Goal: Task Accomplishment & Management: Use online tool/utility

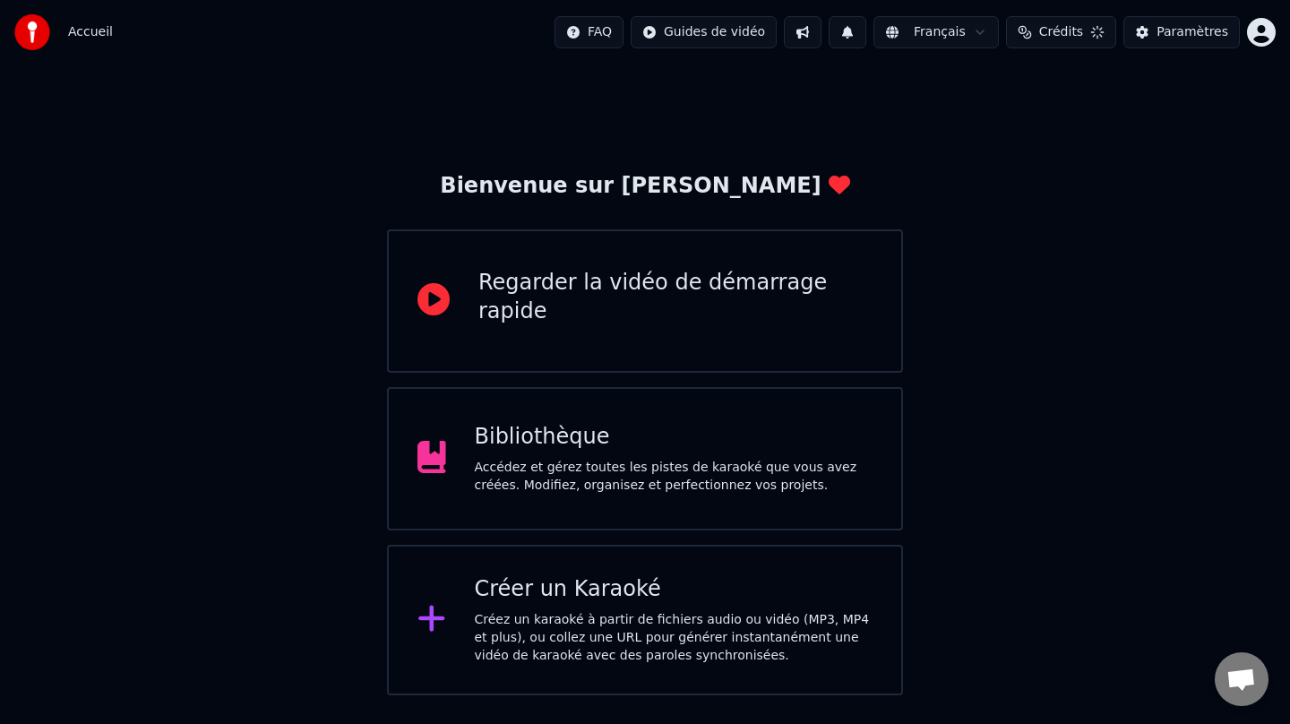
scroll to position [4, 0]
click at [852, 30] on button "1" at bounding box center [838, 32] width 38 height 32
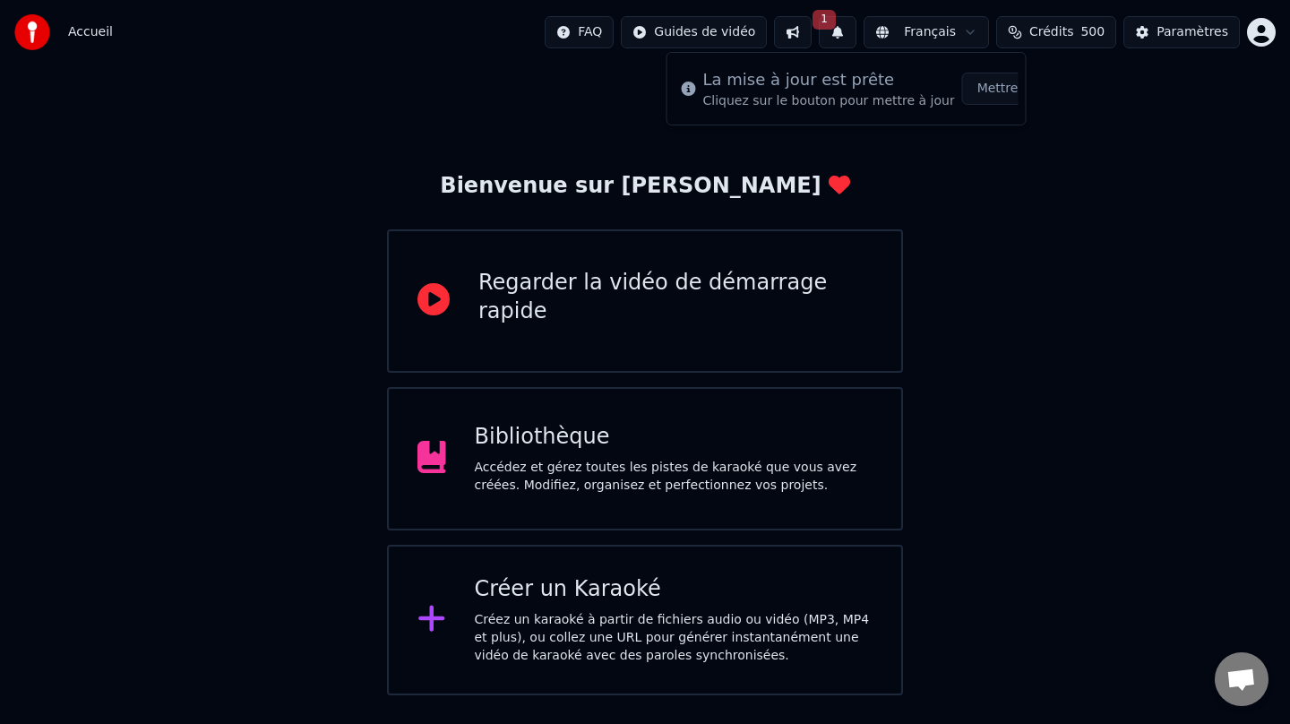
click at [998, 92] on button "Mettre à Jour" at bounding box center [1018, 89] width 112 height 32
click at [610, 586] on div "Créer un Karaoké" at bounding box center [674, 589] width 399 height 29
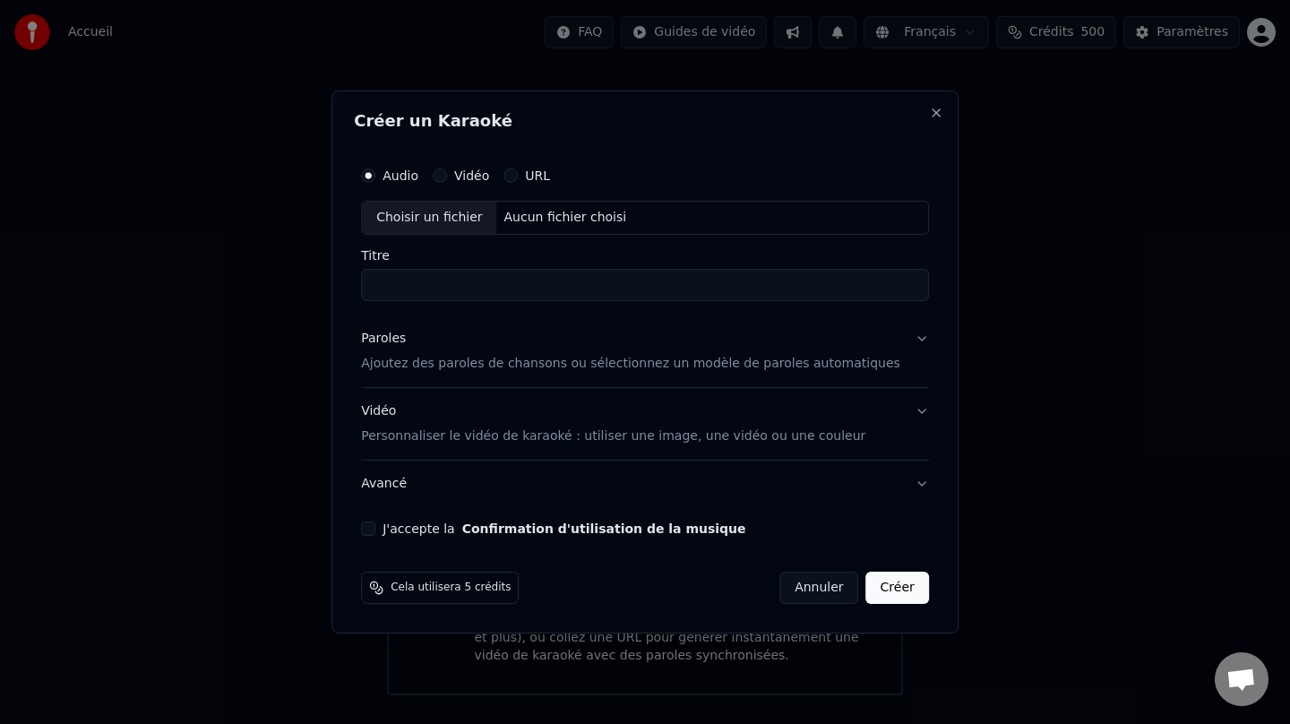
click at [448, 221] on div "Choisir un fichier" at bounding box center [429, 218] width 134 height 32
click at [520, 286] on input "**********" at bounding box center [645, 285] width 568 height 32
type input "**********"
click at [406, 338] on div "Paroles" at bounding box center [383, 339] width 45 height 18
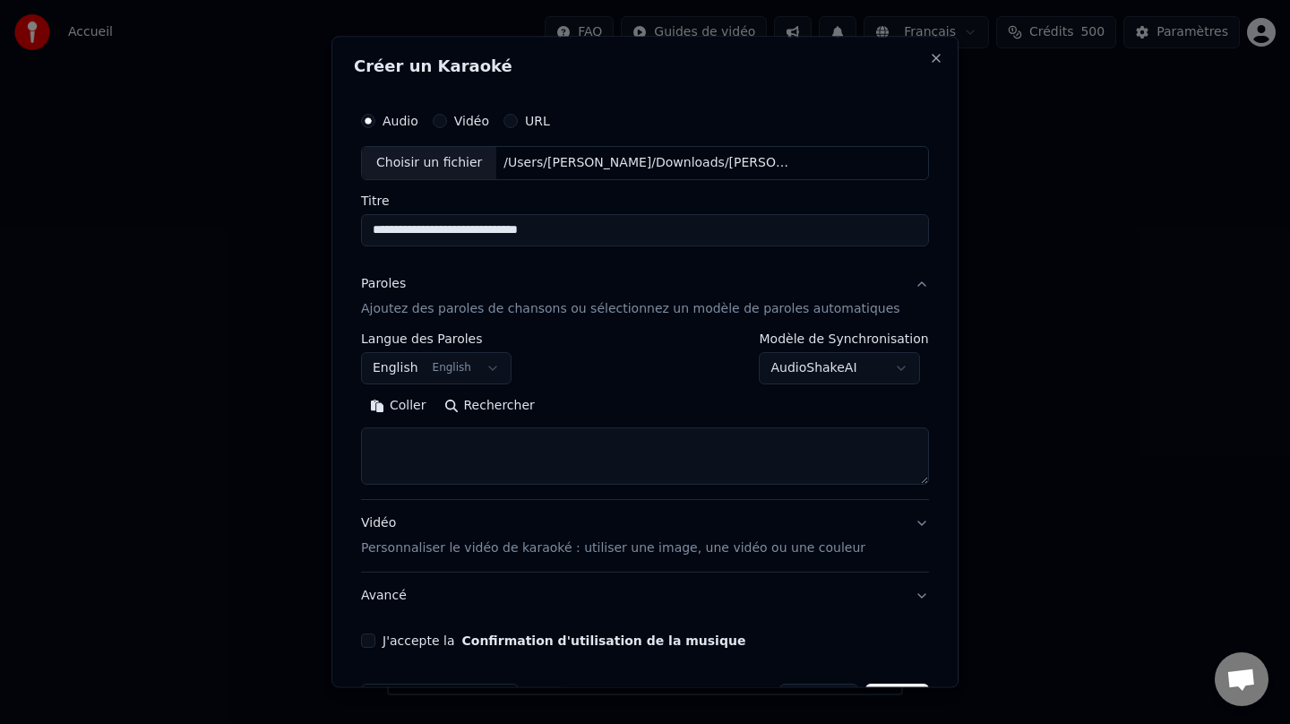
click at [496, 409] on button "Rechercher" at bounding box center [489, 406] width 108 height 29
type textarea "**********"
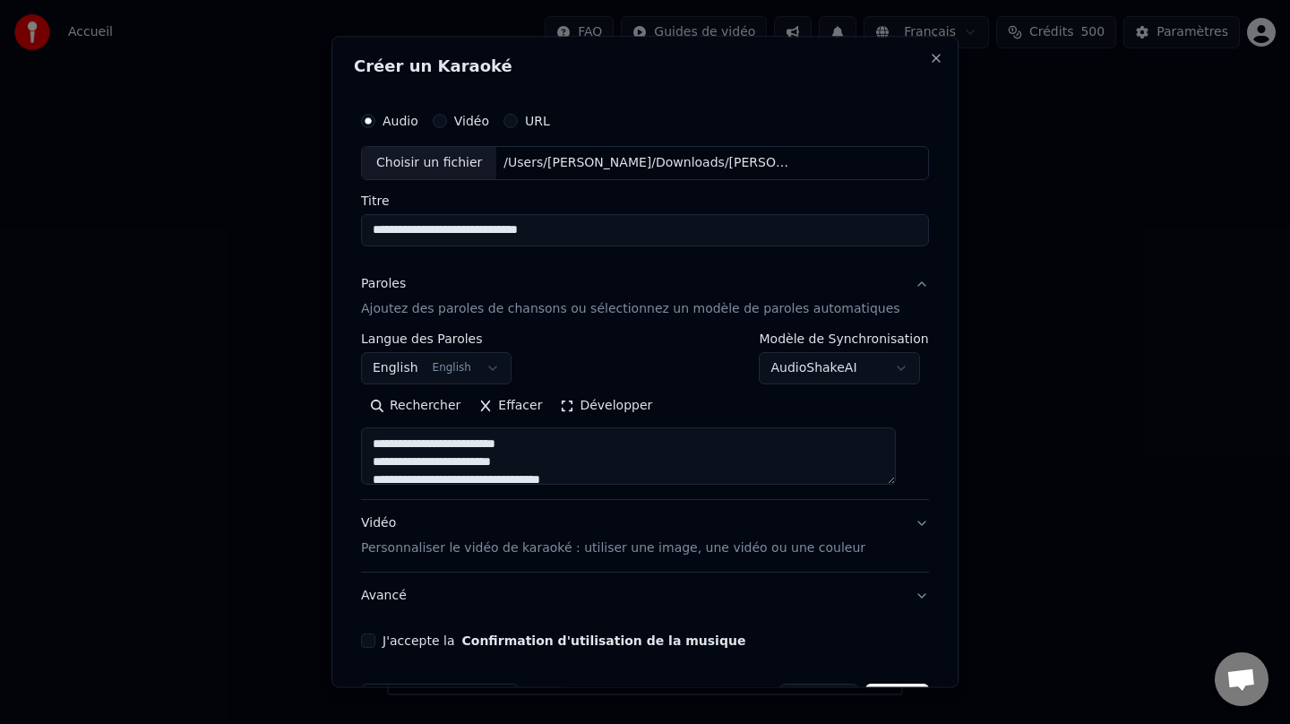
drag, startPoint x: 625, startPoint y: 229, endPoint x: 347, endPoint y: 209, distance: 278.5
click at [347, 209] on body "Accueil FAQ Guides de vidéo Français Crédits 500 Paramètres Bienvenue sur Youka…" at bounding box center [645, 347] width 1290 height 695
click at [384, 521] on div "Vidéo Personnaliser le vidéo de karaoké : utiliser une image, une vidéo ou une …" at bounding box center [613, 535] width 504 height 43
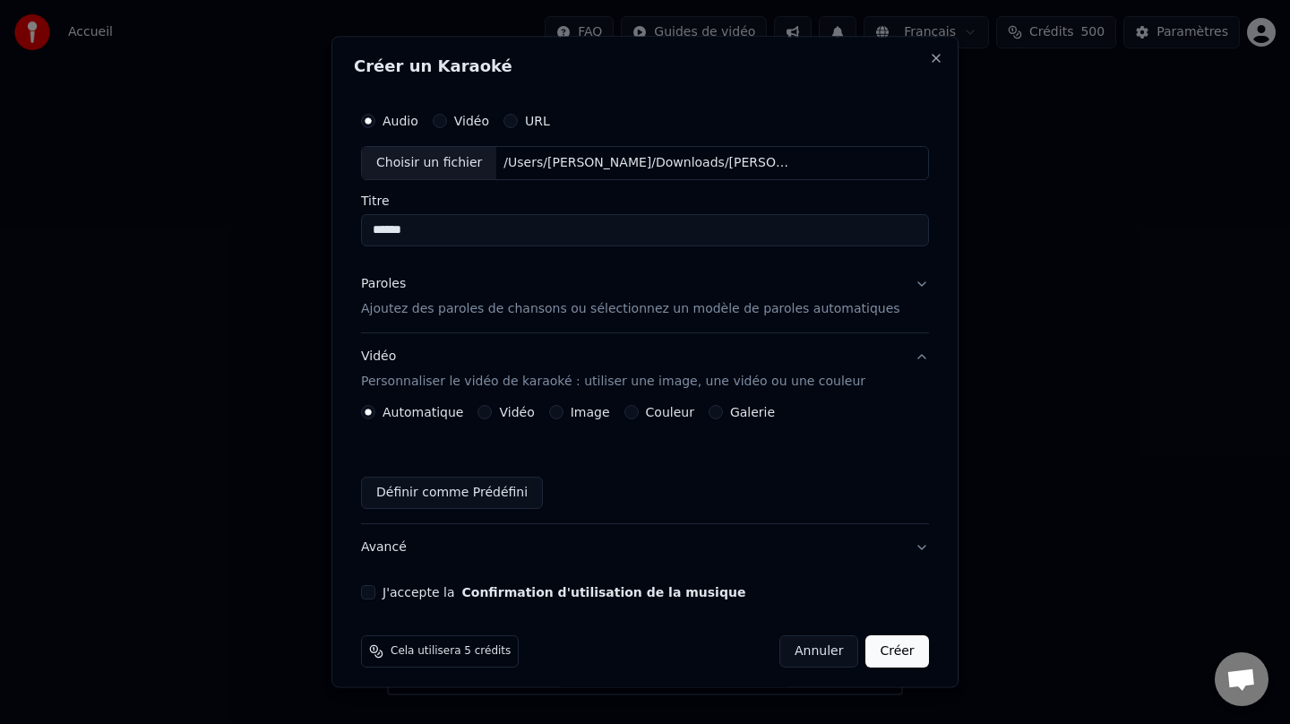
click at [636, 410] on button "Couleur" at bounding box center [632, 412] width 14 height 14
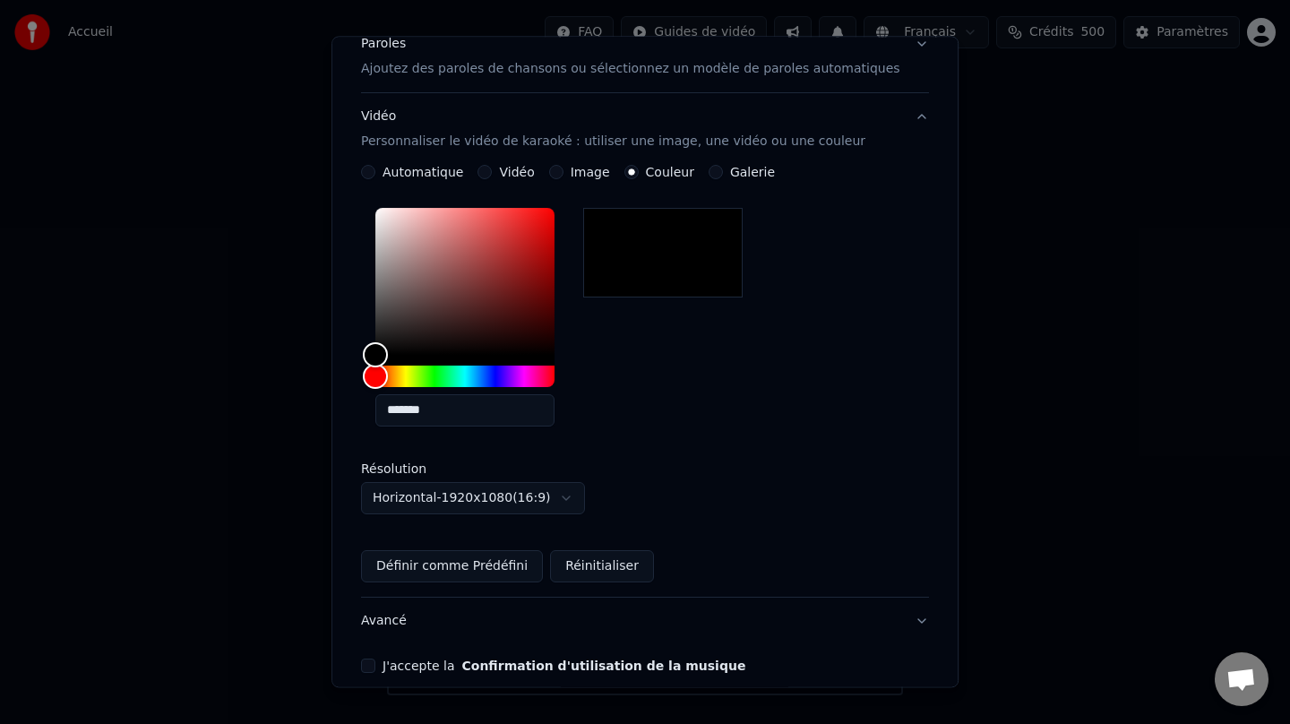
scroll to position [245, 0]
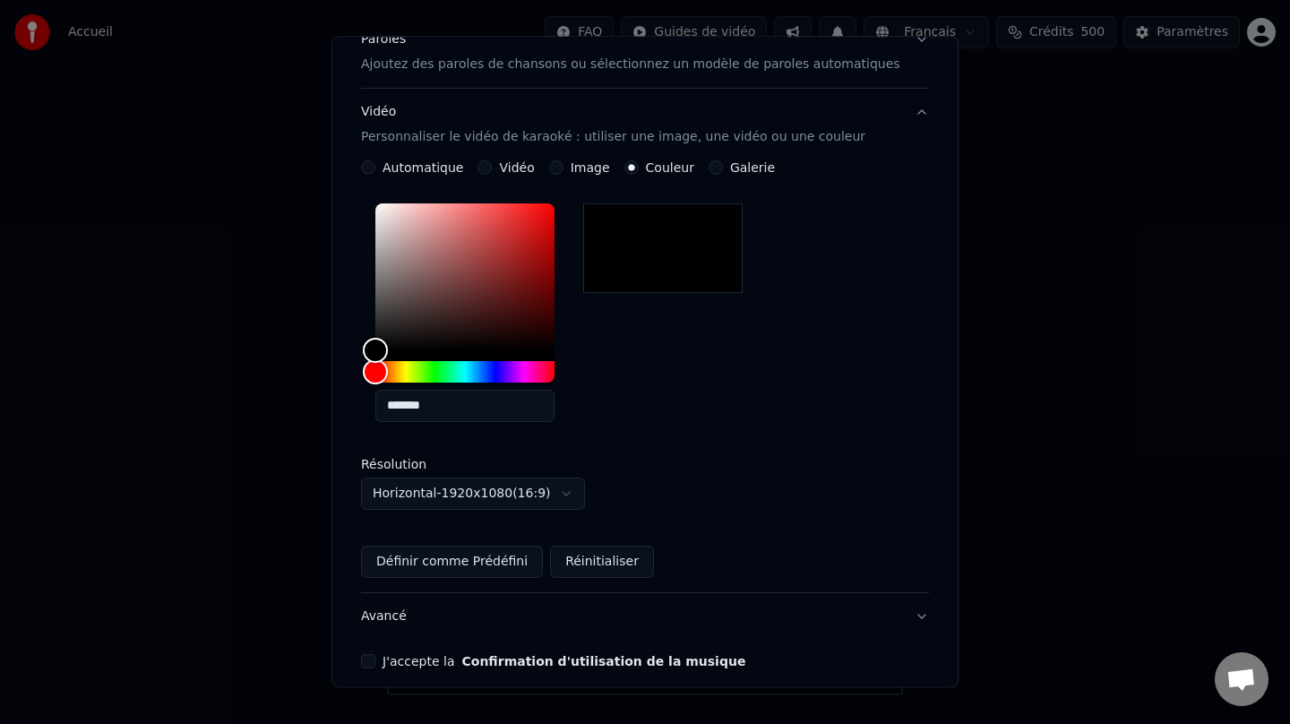
click at [375, 660] on button "J'accepte la Confirmation d'utilisation de la musique" at bounding box center [368, 661] width 14 height 14
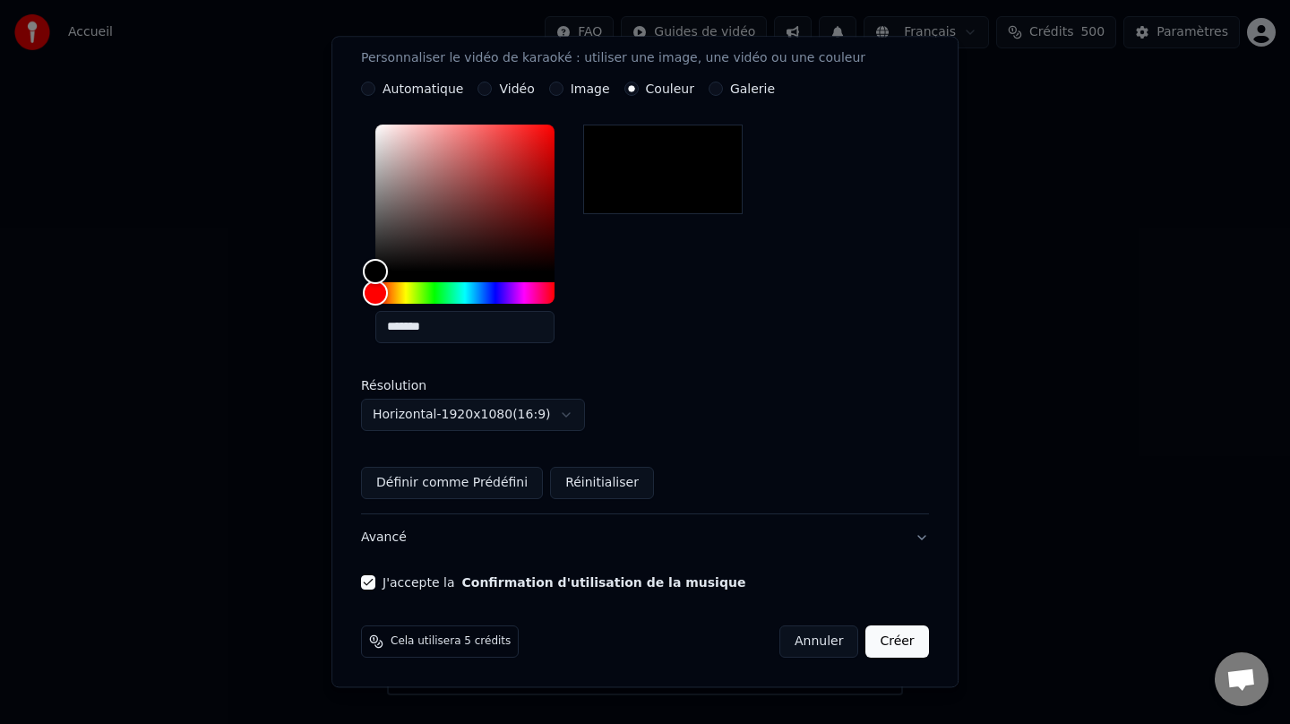
click at [870, 645] on button "Créer" at bounding box center [898, 641] width 63 height 32
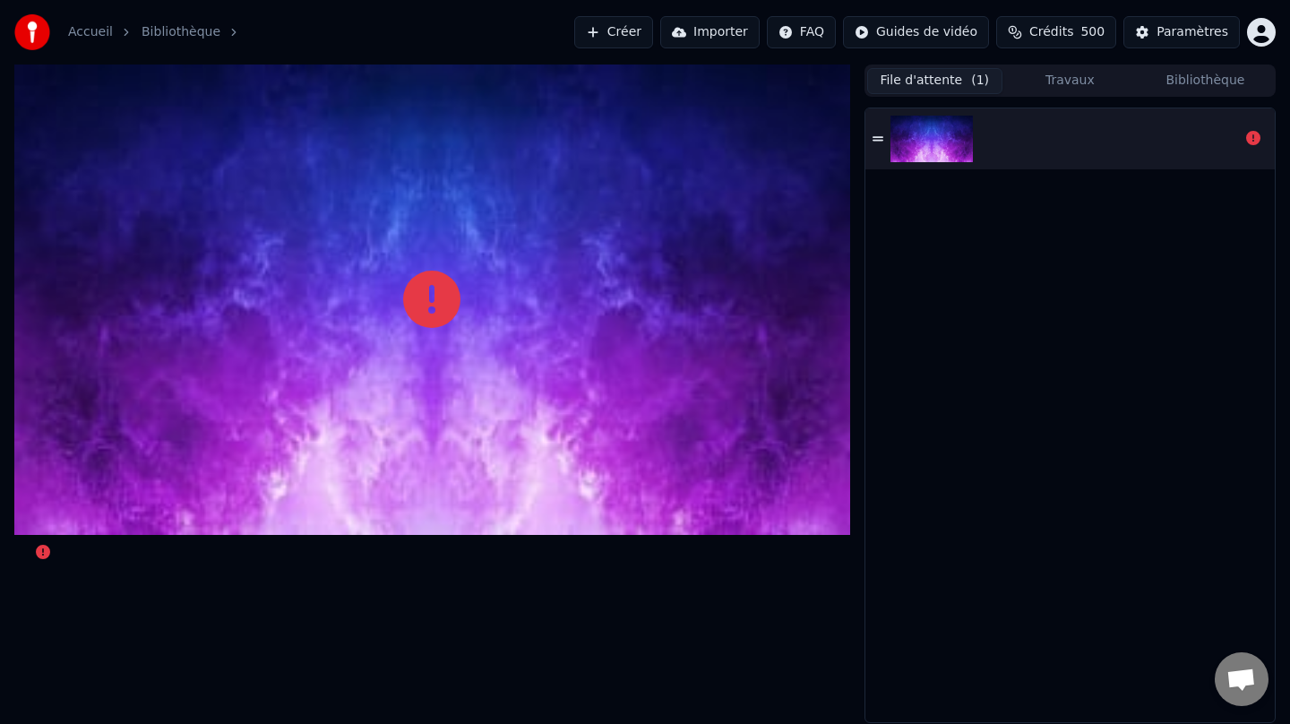
click at [908, 87] on button "File d'attente ( 1 )" at bounding box center [934, 81] width 135 height 26
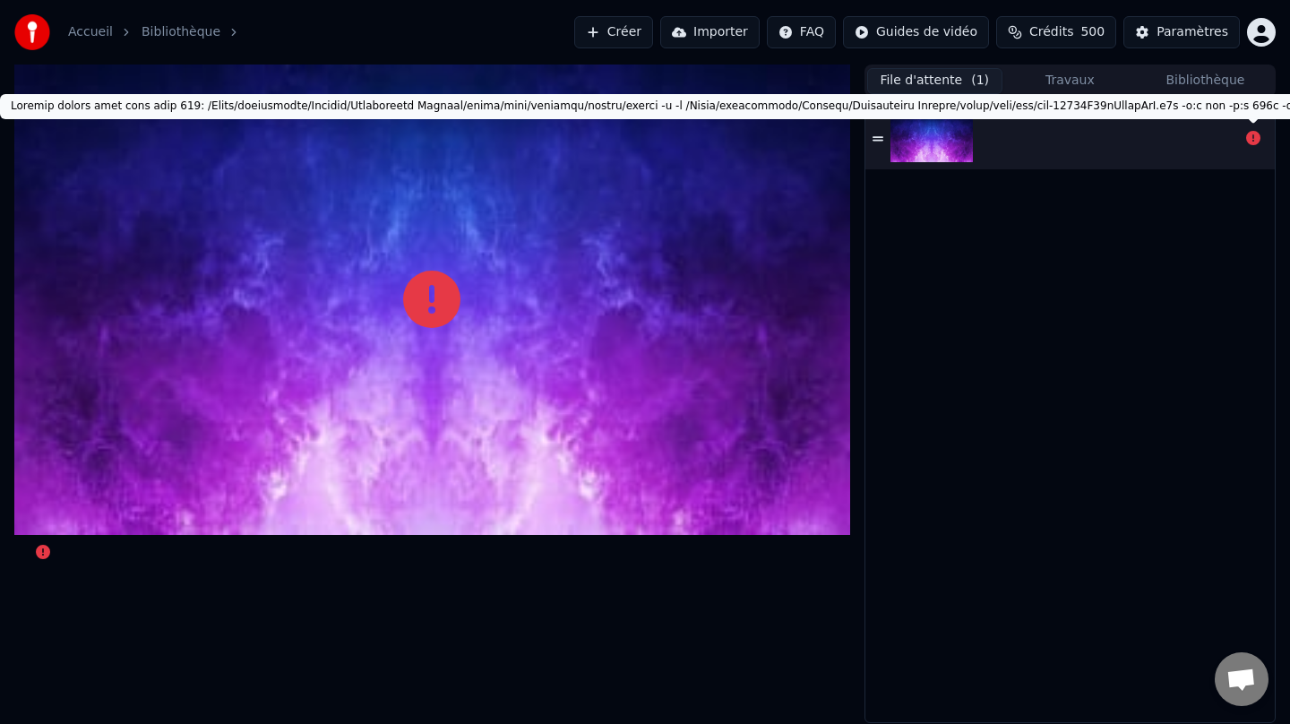
click at [1254, 138] on icon at bounding box center [1253, 138] width 14 height 14
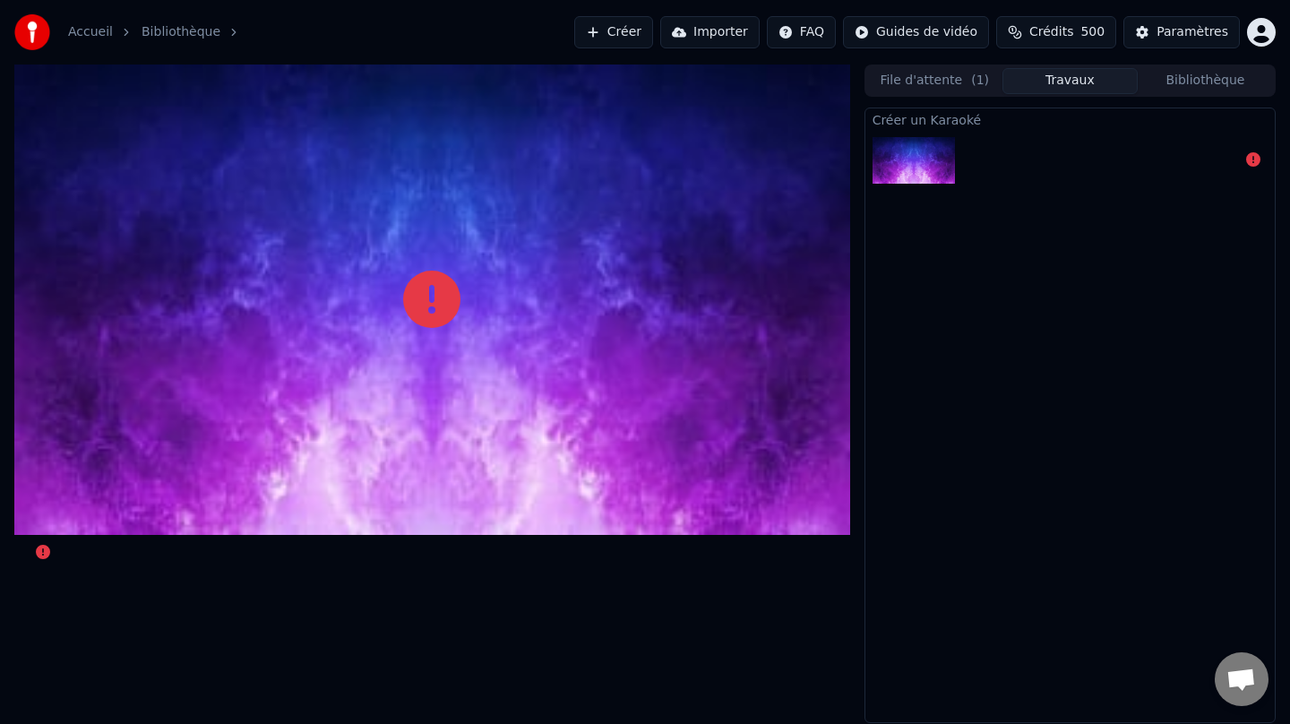
click at [1072, 83] on button "Travaux" at bounding box center [1070, 81] width 135 height 26
click at [168, 51] on div "Accueil Bibliothèque Créer Importer FAQ Guides de vidéo Crédits 500 Paramètres" at bounding box center [645, 32] width 1290 height 65
click at [183, 37] on link "Bibliothèque" at bounding box center [181, 32] width 79 height 18
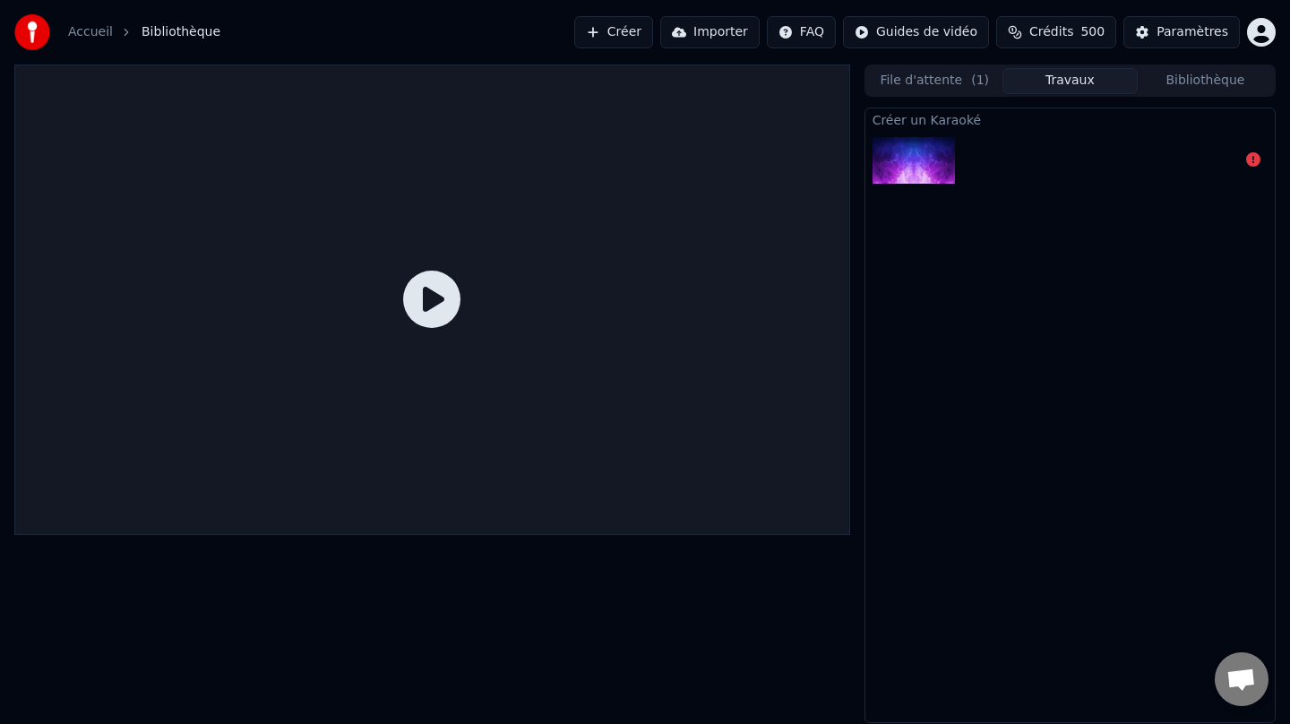
click at [85, 29] on link "Accueil" at bounding box center [90, 32] width 45 height 18
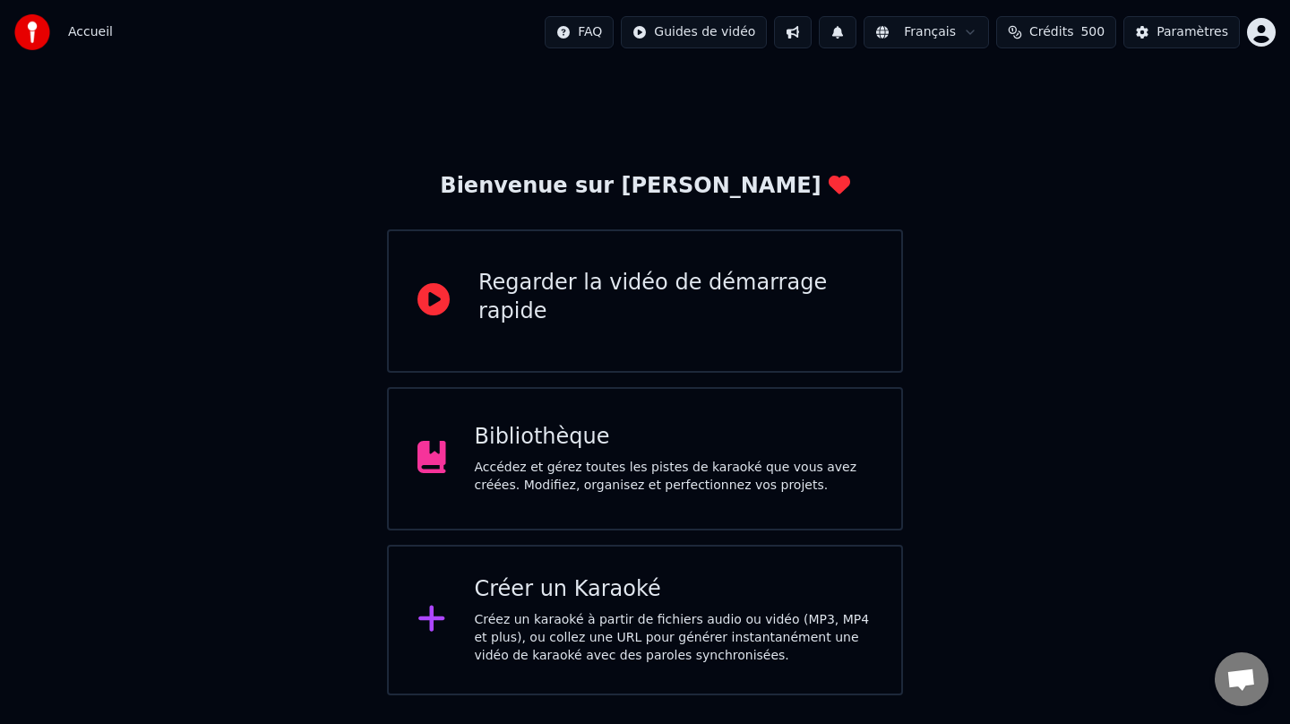
click at [555, 610] on div "Créer un Karaoké Créez un karaoké à partir de fichiers audio ou vidéo (MP3, MP4…" at bounding box center [674, 620] width 399 height 90
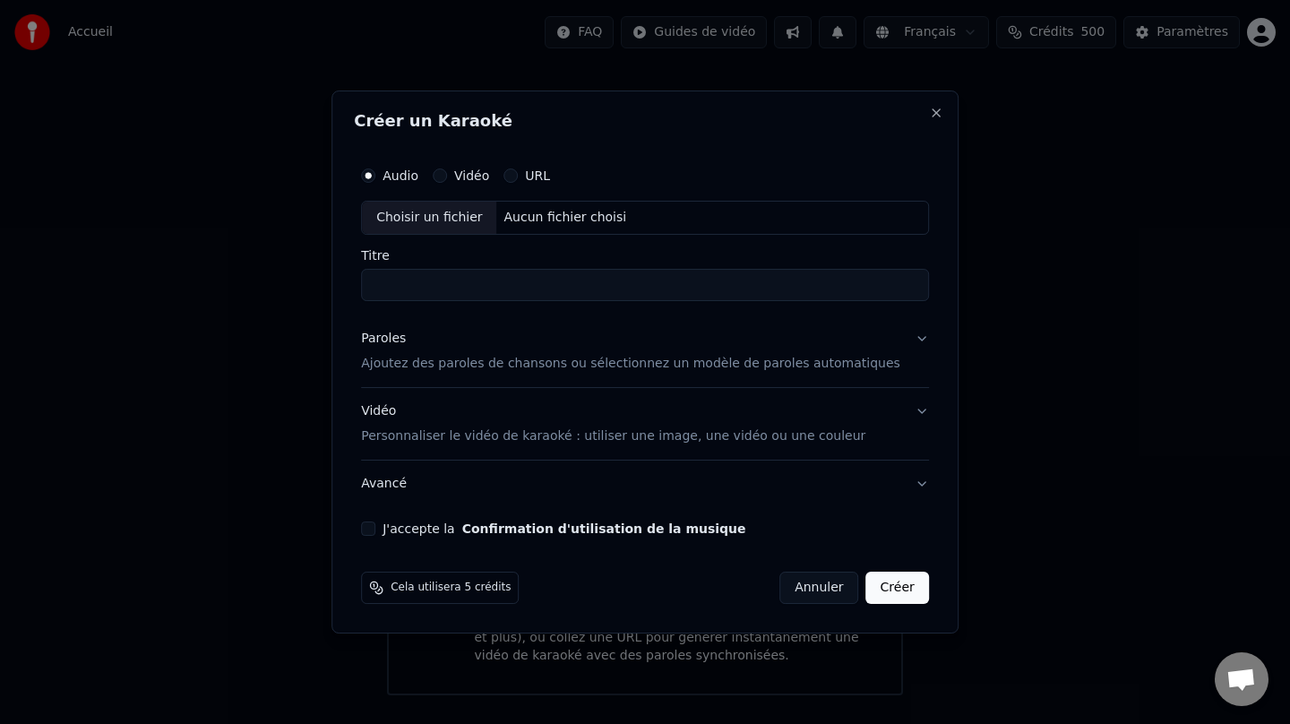
click at [470, 221] on div "Choisir un fichier" at bounding box center [429, 218] width 134 height 32
click at [595, 368] on p "Ajoutez des paroles de chansons ou sélectionnez un modèle de paroles automatiqu…" at bounding box center [630, 364] width 539 height 18
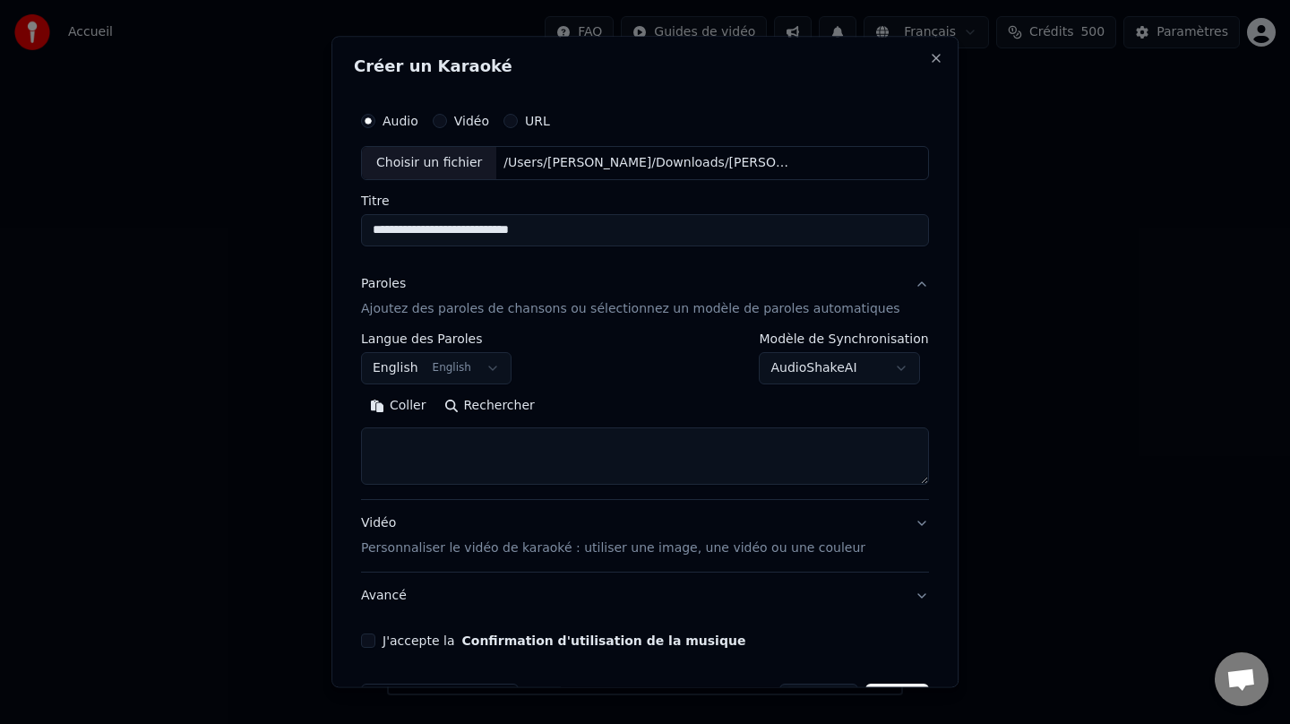
click at [483, 402] on button "Rechercher" at bounding box center [489, 406] width 108 height 29
click at [519, 231] on input "**********" at bounding box center [645, 230] width 568 height 32
click at [513, 233] on input "**********" at bounding box center [645, 230] width 568 height 32
type input "**********"
click at [513, 418] on button "Rechercher" at bounding box center [489, 406] width 108 height 29
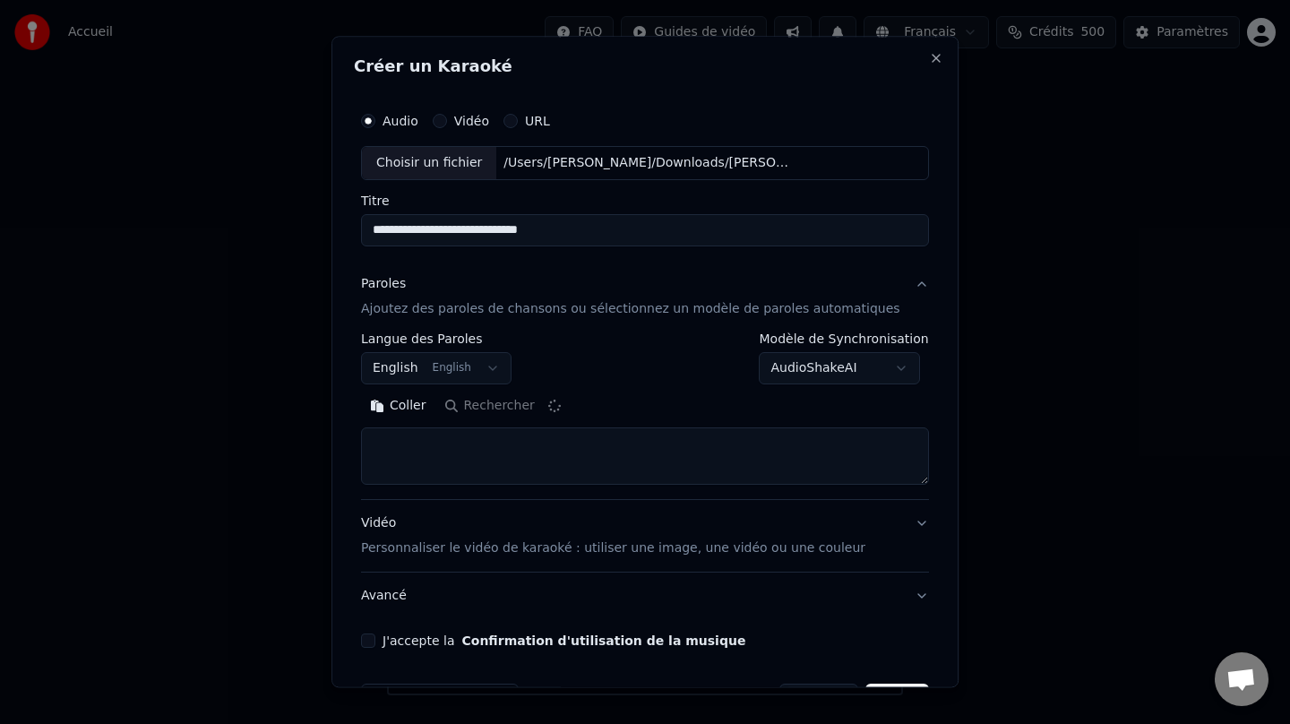
type textarea "**********"
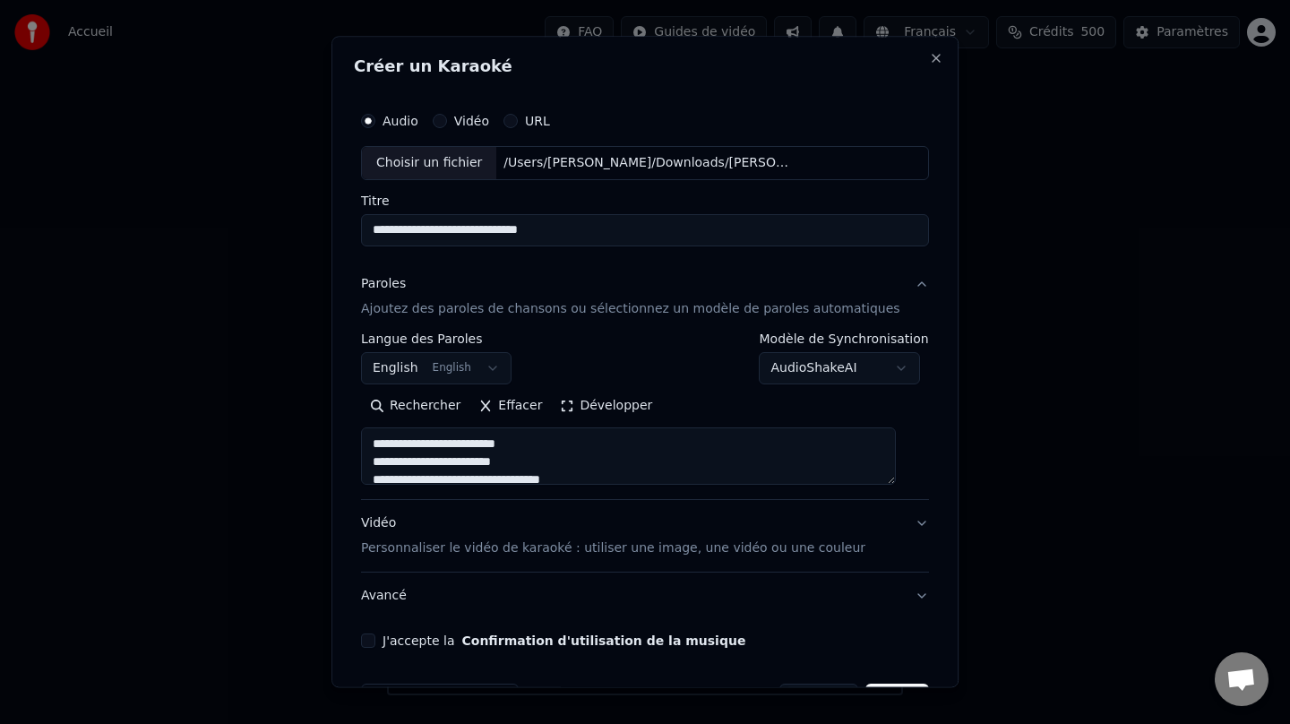
click at [767, 366] on body "Accueil FAQ Guides de vidéo Français Crédits 500 Paramètres Bienvenue sur Youka…" at bounding box center [645, 347] width 1290 height 695
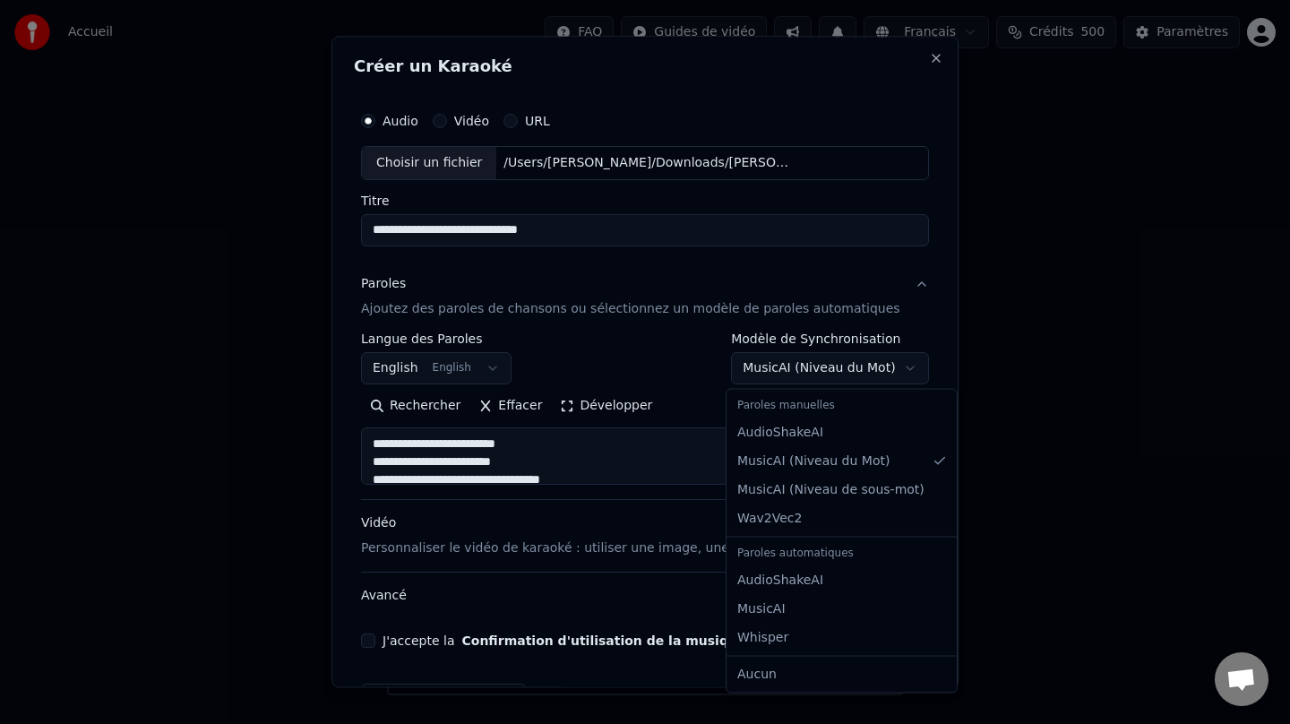
click at [802, 374] on body "Accueil FAQ Guides de vidéo Français Crédits 500 Paramètres Bienvenue sur Youka…" at bounding box center [645, 347] width 1290 height 695
select select "********"
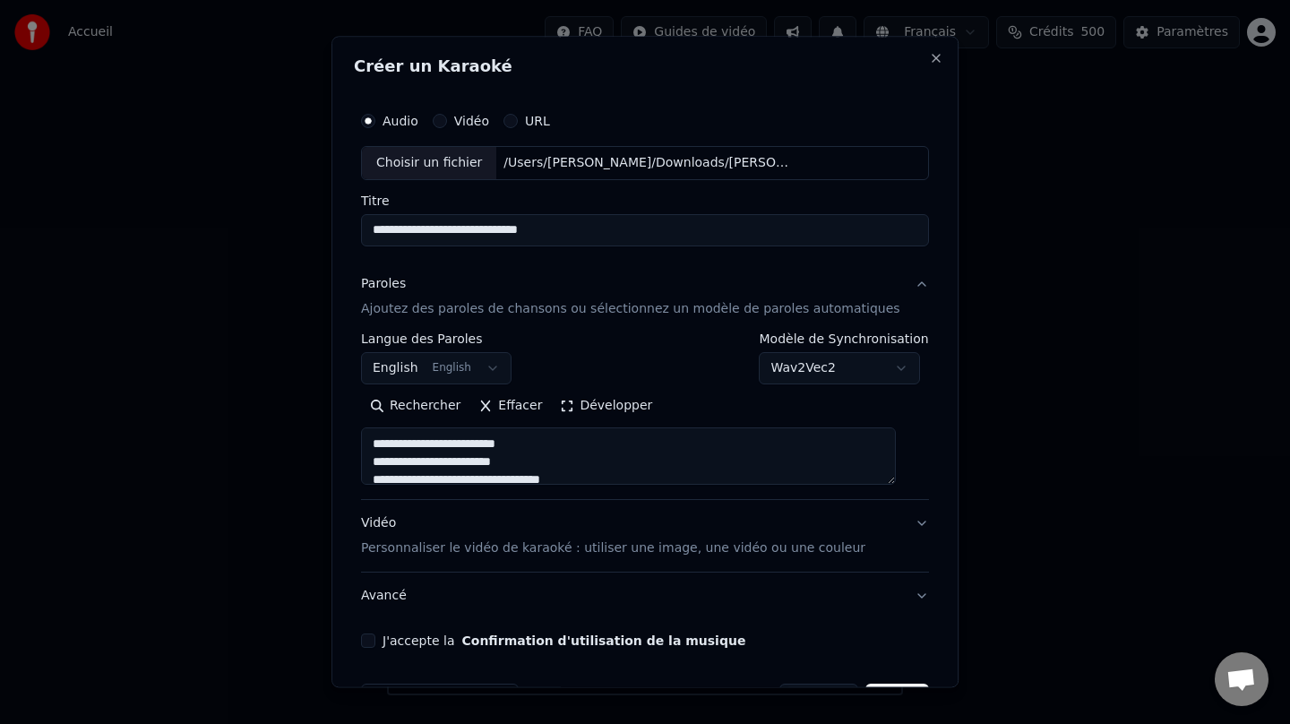
click at [395, 523] on div "Vidéo Personnaliser le vidéo de karaoké : utiliser une image, une vidéo ou une …" at bounding box center [613, 535] width 504 height 43
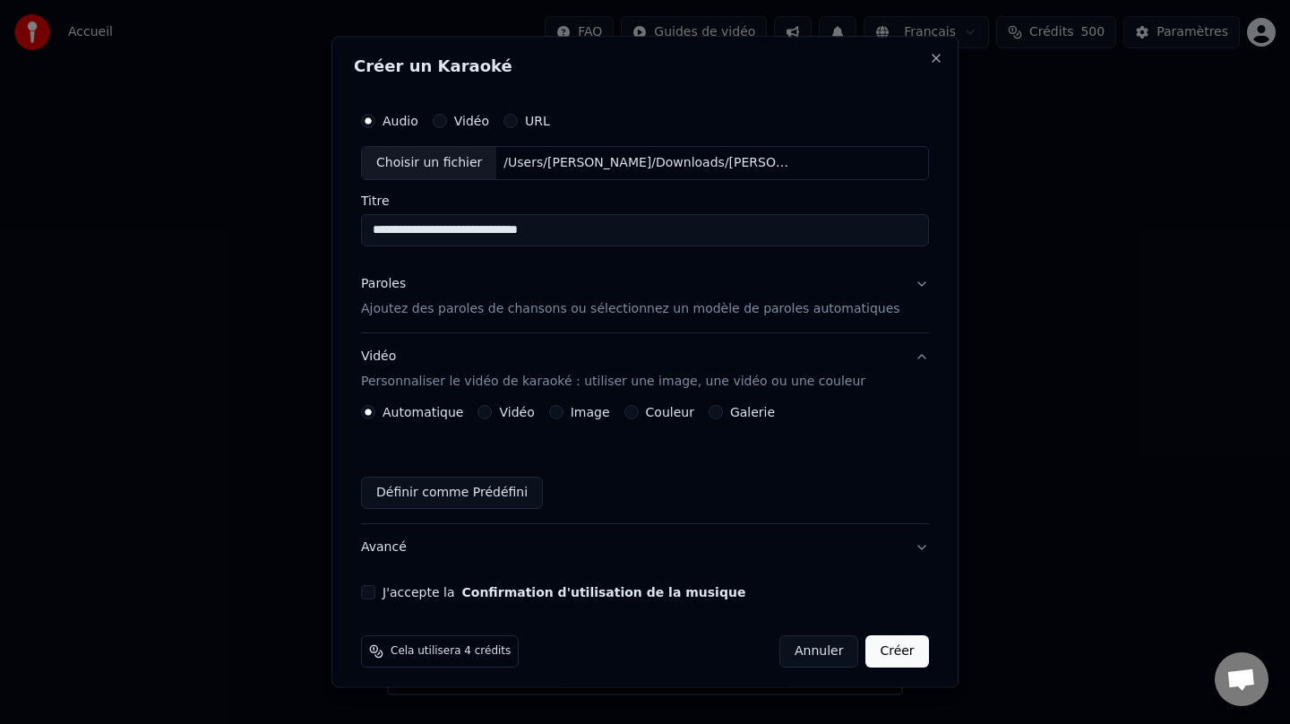
click at [639, 413] on button "Couleur" at bounding box center [632, 412] width 14 height 14
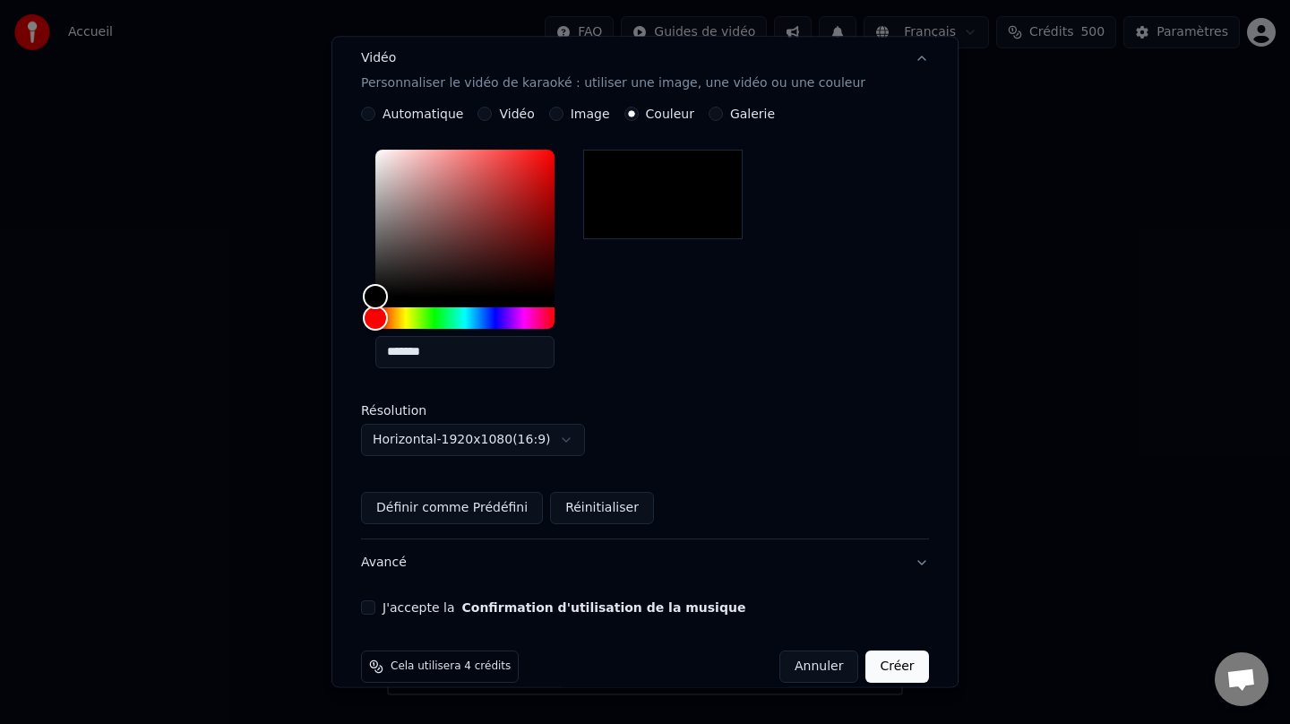
scroll to position [300, 0]
click at [375, 608] on button "J'accepte la Confirmation d'utilisation de la musique" at bounding box center [368, 606] width 14 height 14
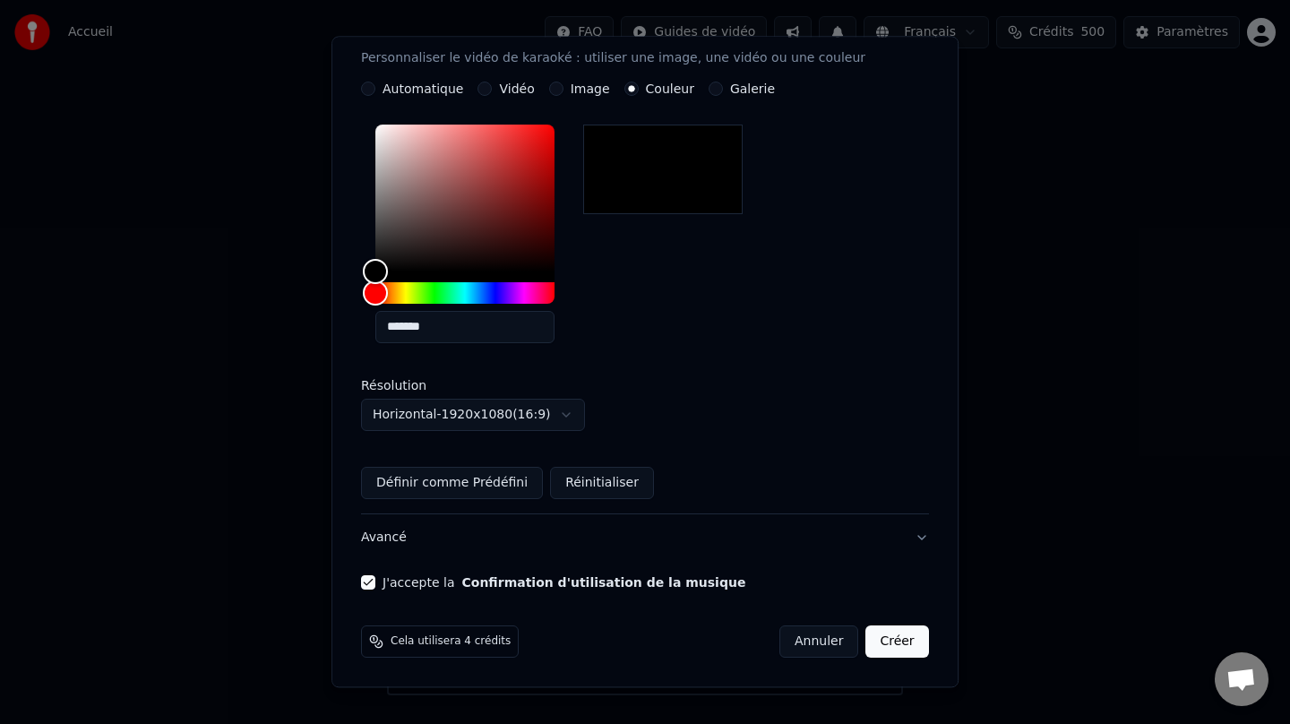
scroll to position [323, 0]
click at [885, 643] on button "Créer" at bounding box center [898, 642] width 63 height 32
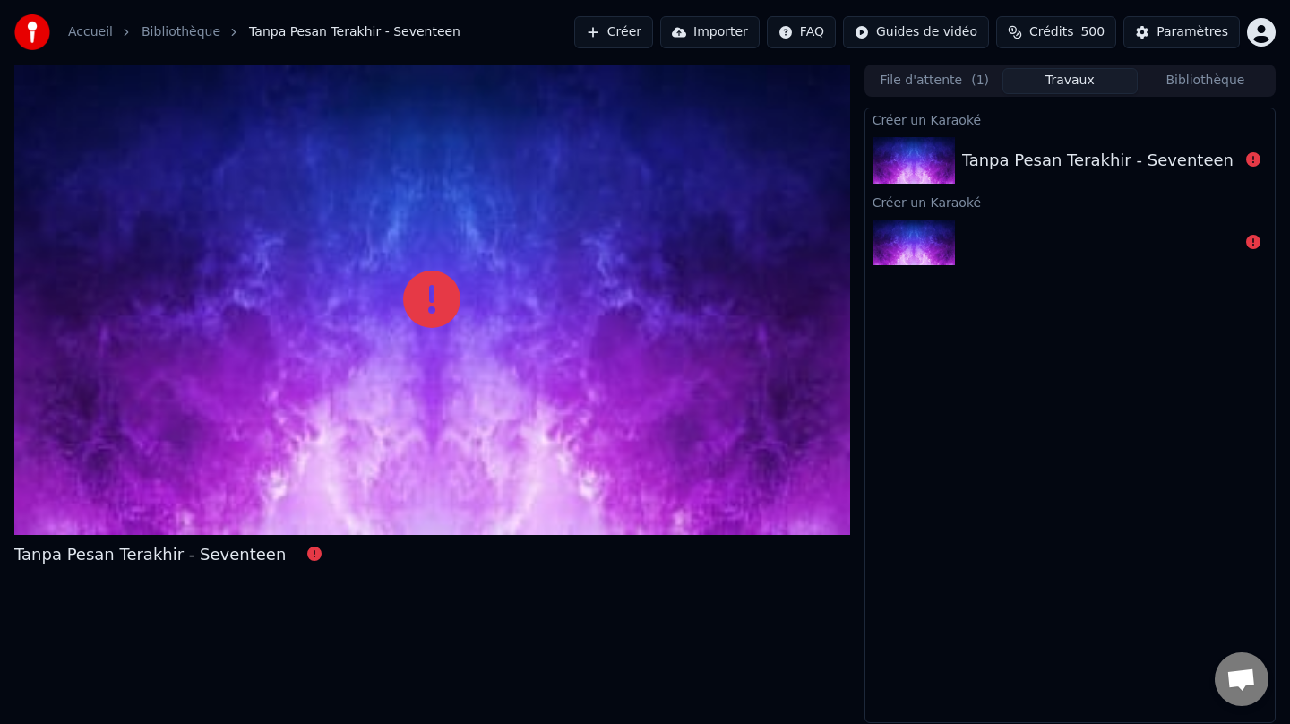
click at [99, 36] on link "Accueil" at bounding box center [90, 32] width 45 height 18
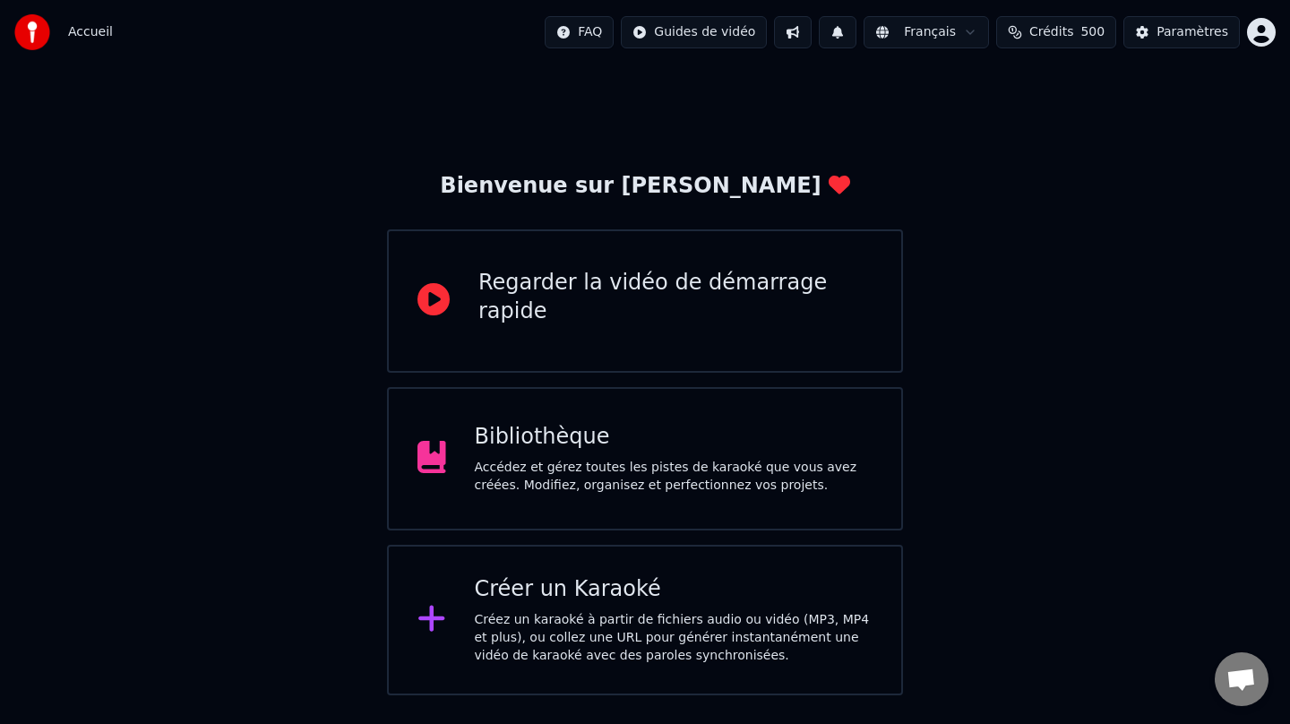
click at [537, 587] on div "Créer un Karaoké" at bounding box center [674, 589] width 399 height 29
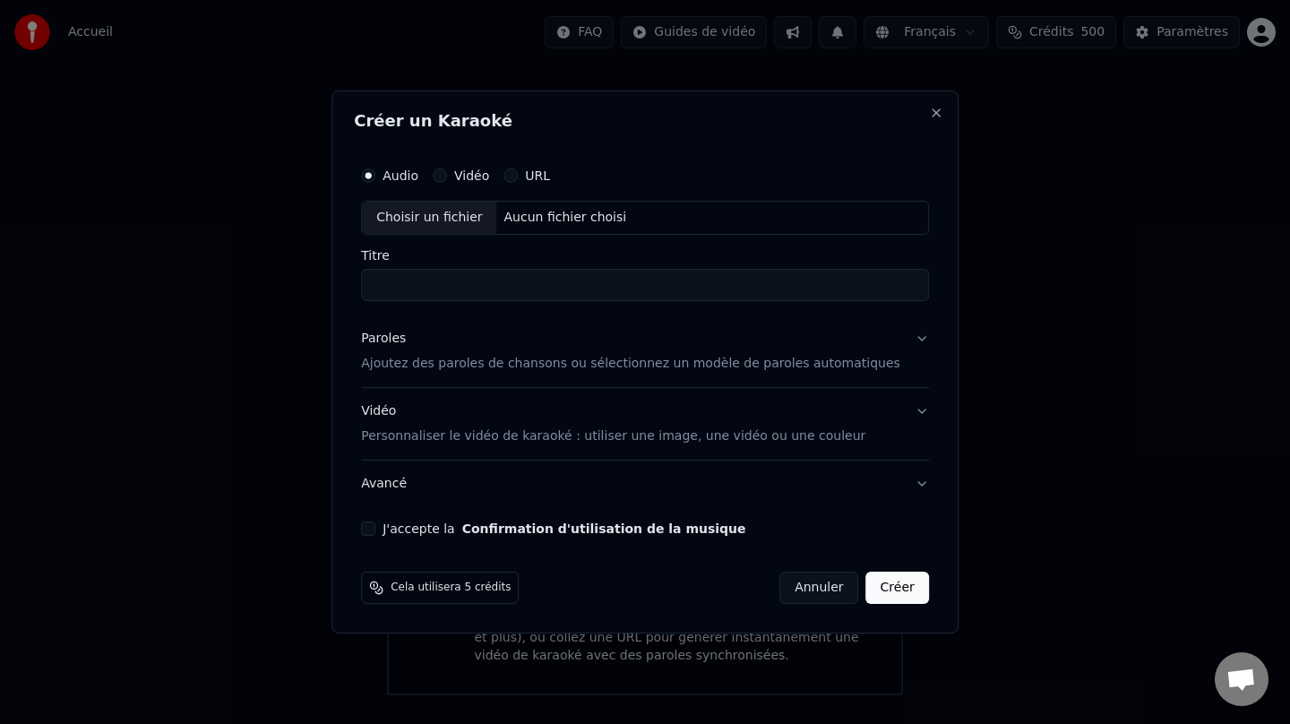
click at [478, 223] on div "Choisir un fichier" at bounding box center [429, 218] width 134 height 32
type input "**********"
click at [484, 364] on p "Ajoutez des paroles de chansons ou sélectionnez un modèle de paroles automatiqu…" at bounding box center [630, 364] width 539 height 18
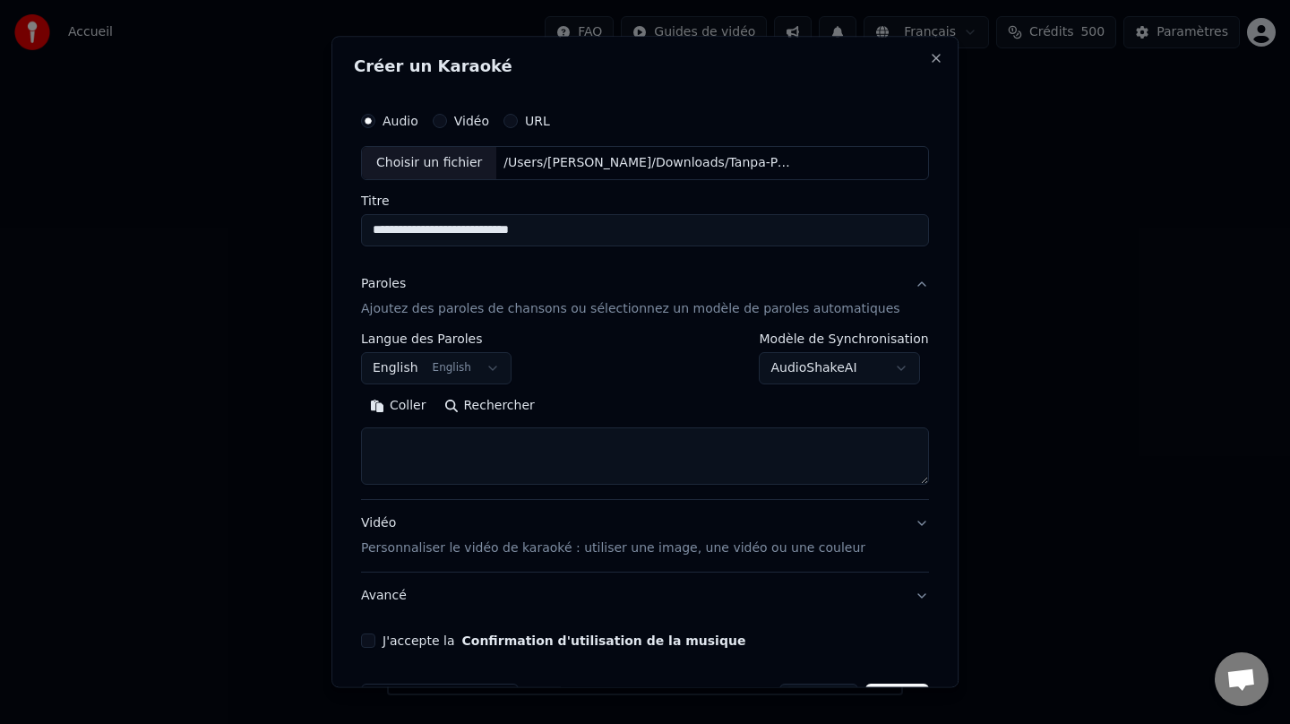
click at [792, 369] on body "Accueil FAQ Guides de vidéo Français Crédits 500 Paramètres Bienvenue sur Youka…" at bounding box center [645, 347] width 1290 height 695
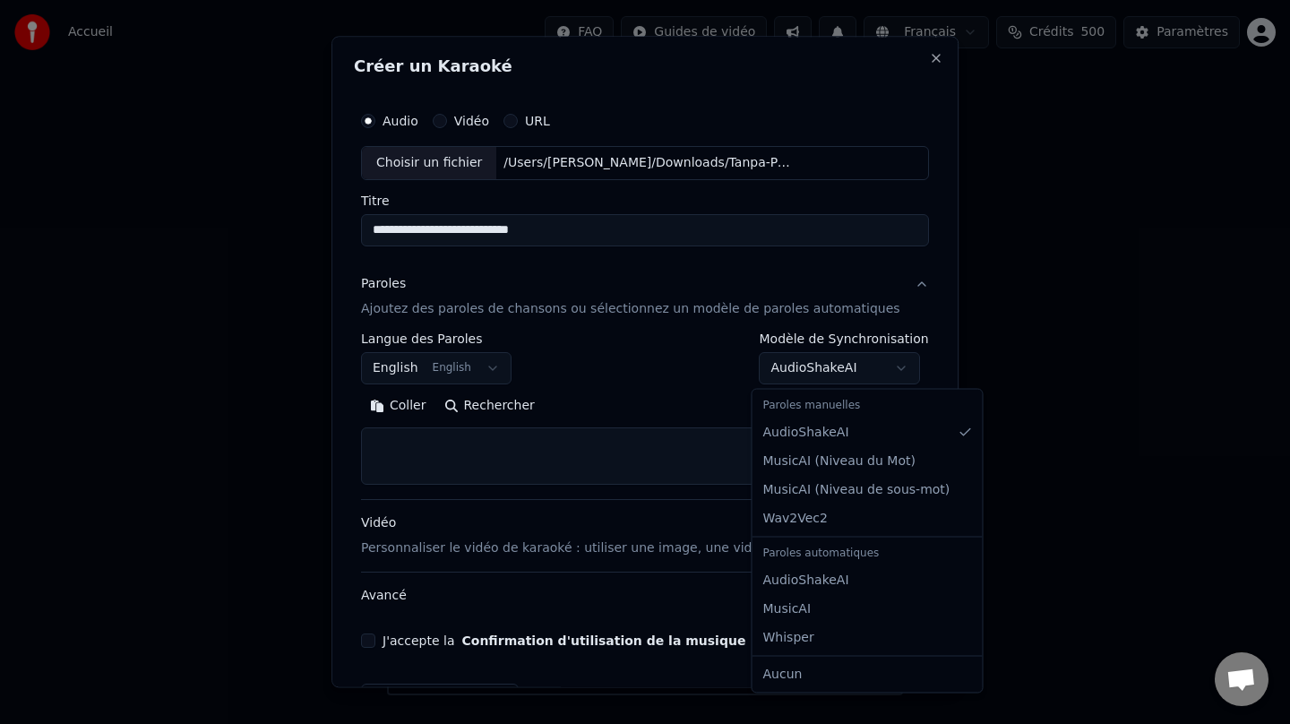
select select "********"
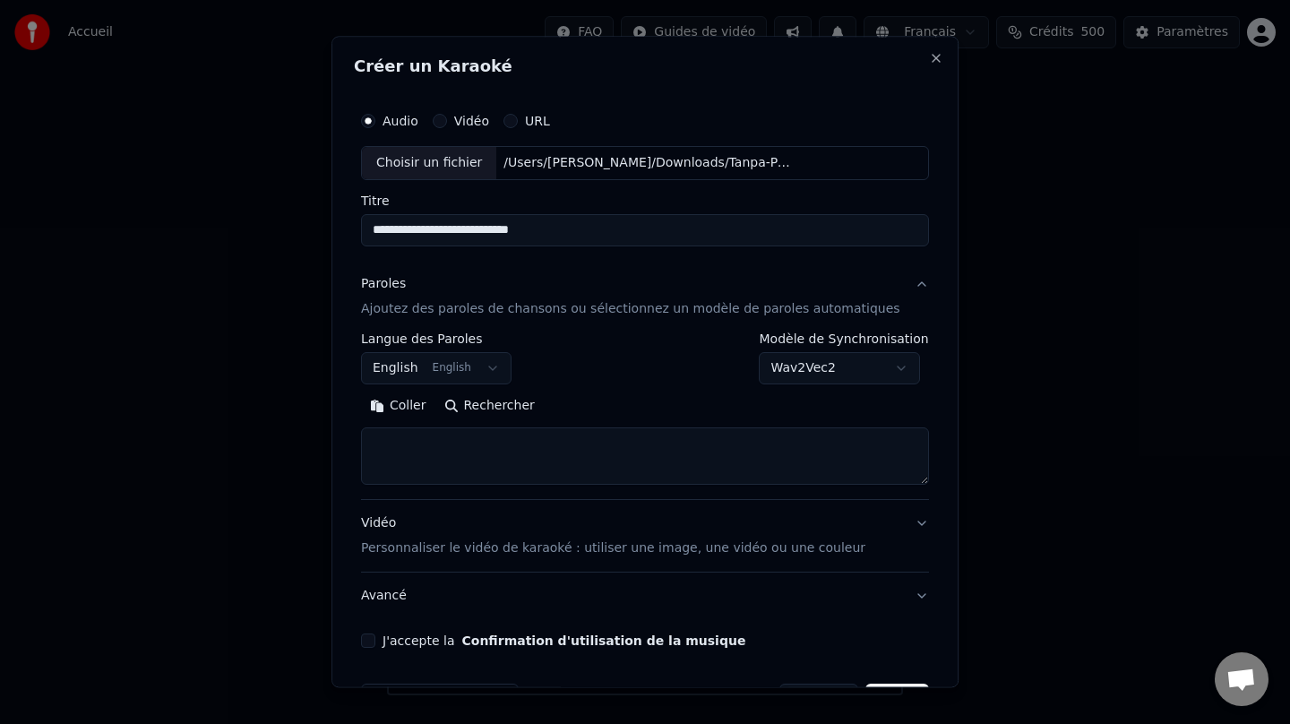
click at [504, 412] on button "Rechercher" at bounding box center [489, 406] width 108 height 29
click at [522, 231] on input "**********" at bounding box center [645, 230] width 568 height 32
click at [513, 230] on input "**********" at bounding box center [645, 230] width 568 height 32
click at [516, 234] on input "**********" at bounding box center [645, 230] width 568 height 32
click at [523, 416] on button "Rechercher" at bounding box center [489, 406] width 108 height 29
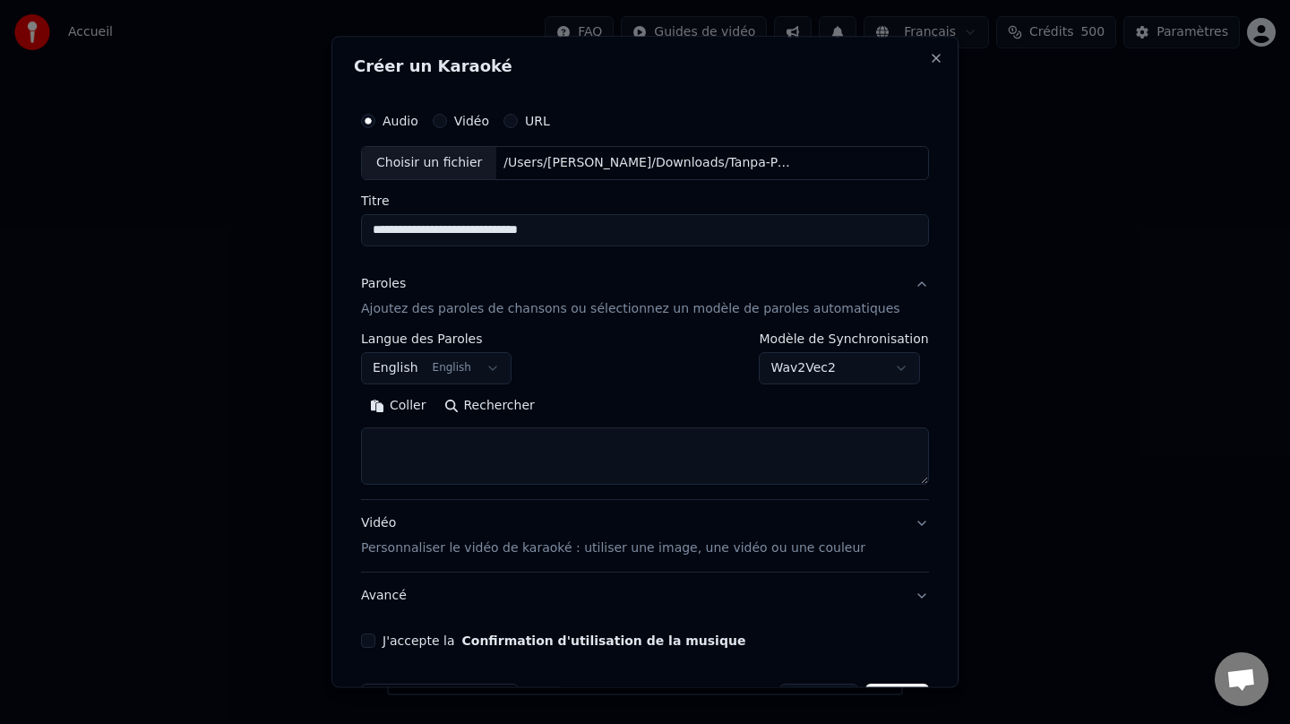
click at [505, 404] on button "Rechercher" at bounding box center [489, 406] width 108 height 29
click at [572, 232] on input "**********" at bounding box center [645, 230] width 568 height 32
click at [385, 228] on input "**********" at bounding box center [645, 230] width 568 height 32
type input "**********"
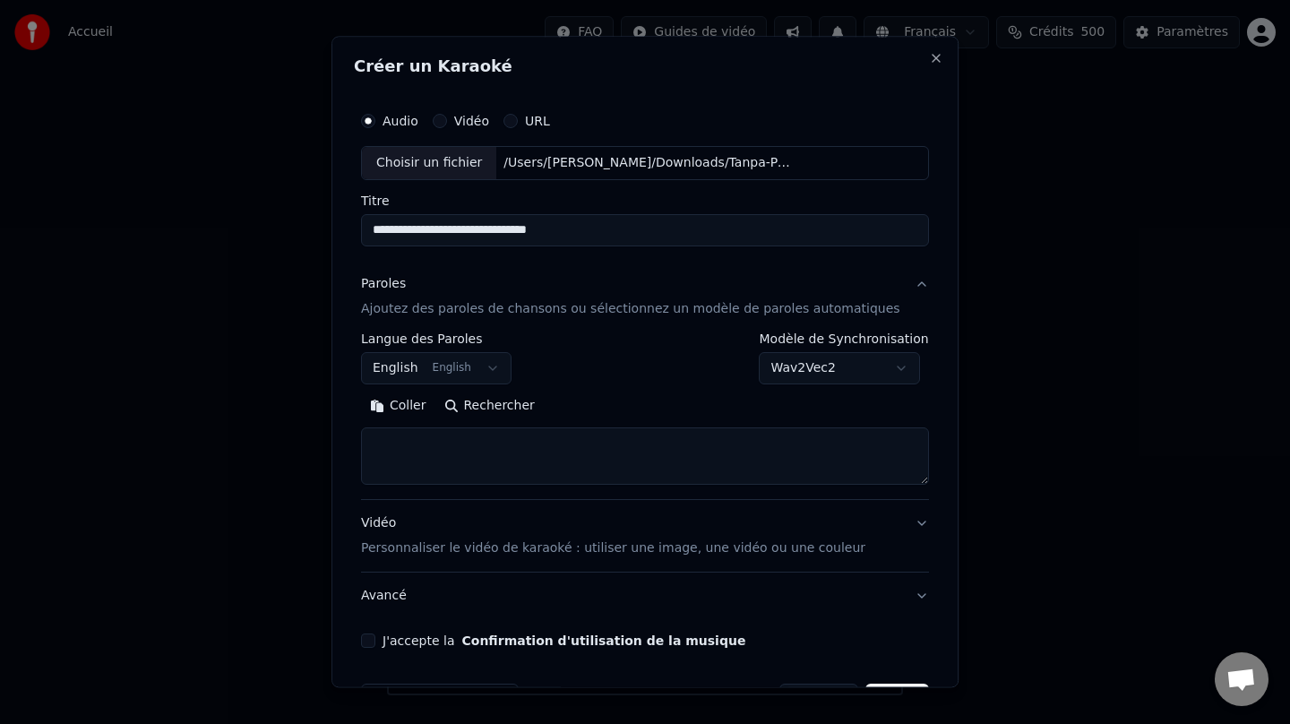
click at [503, 414] on button "Rechercher" at bounding box center [489, 406] width 108 height 29
type textarea "**********"
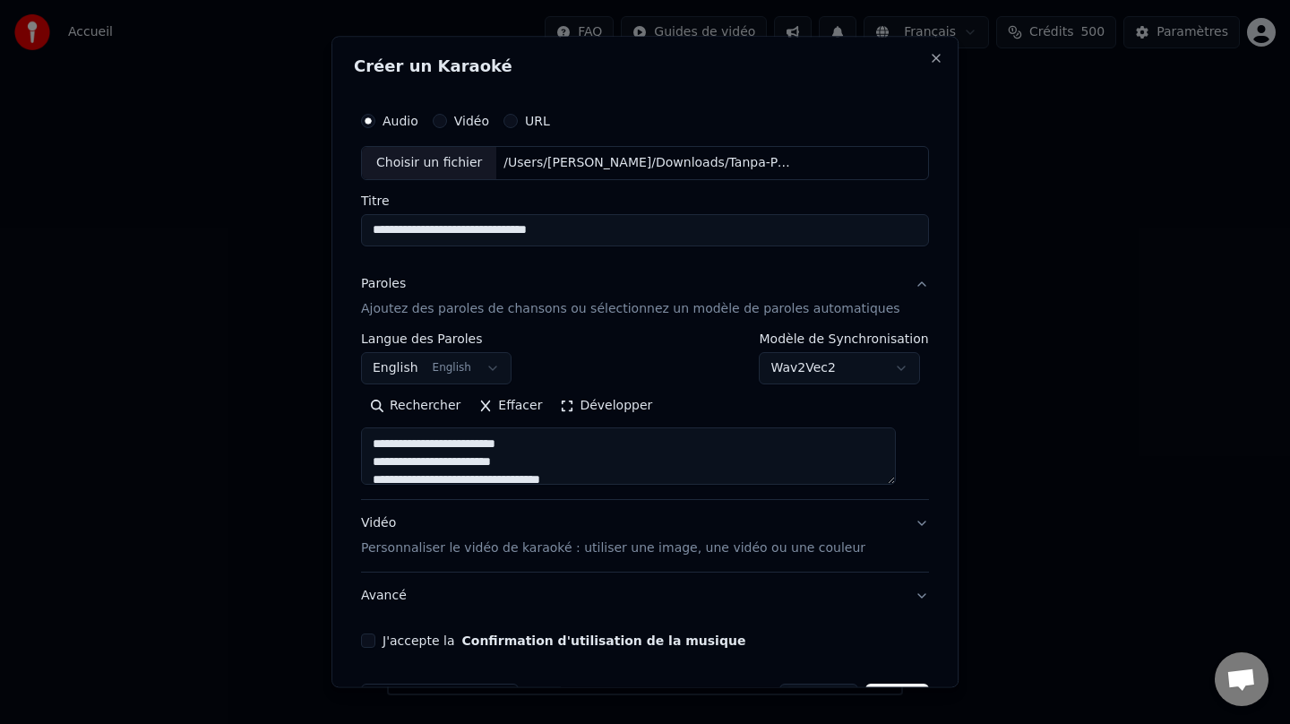
scroll to position [58, 0]
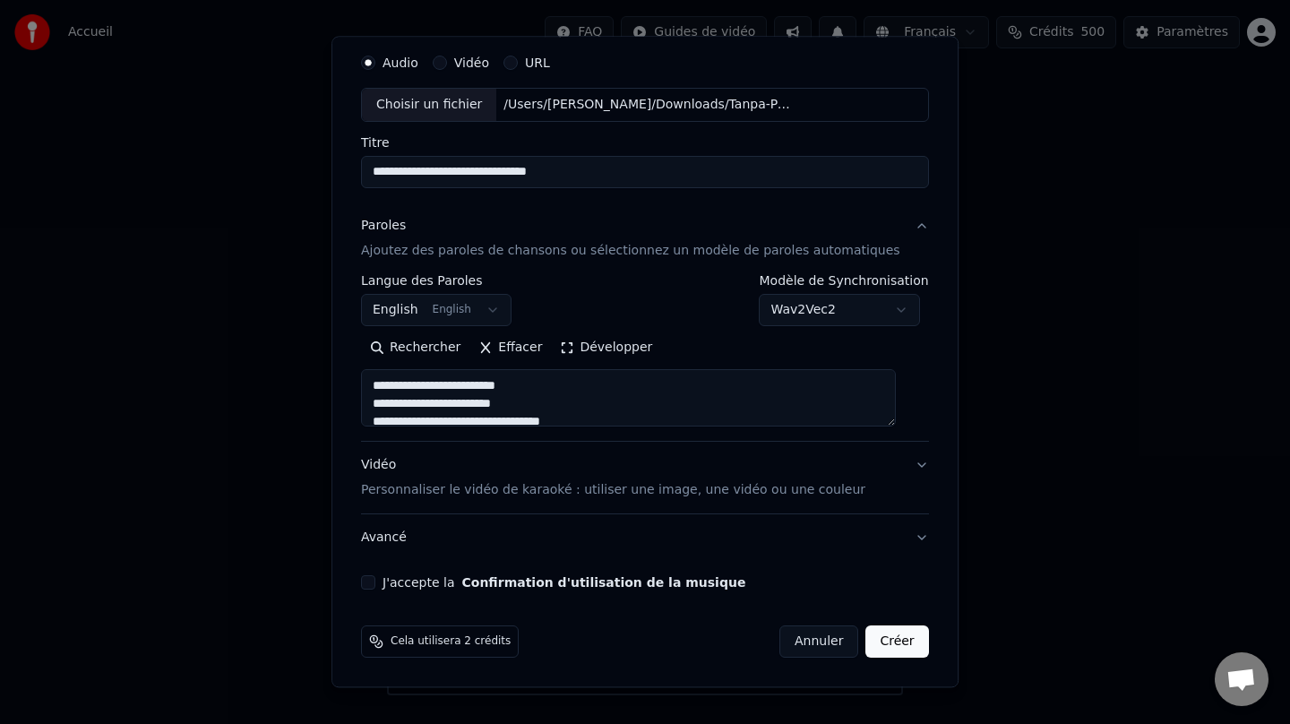
click at [375, 585] on button "J'accepte la Confirmation d'utilisation de la musique" at bounding box center [368, 582] width 14 height 14
click at [461, 493] on p "Personnaliser le vidéo de karaoké : utiliser une image, une vidéo ou une couleur" at bounding box center [613, 490] width 504 height 18
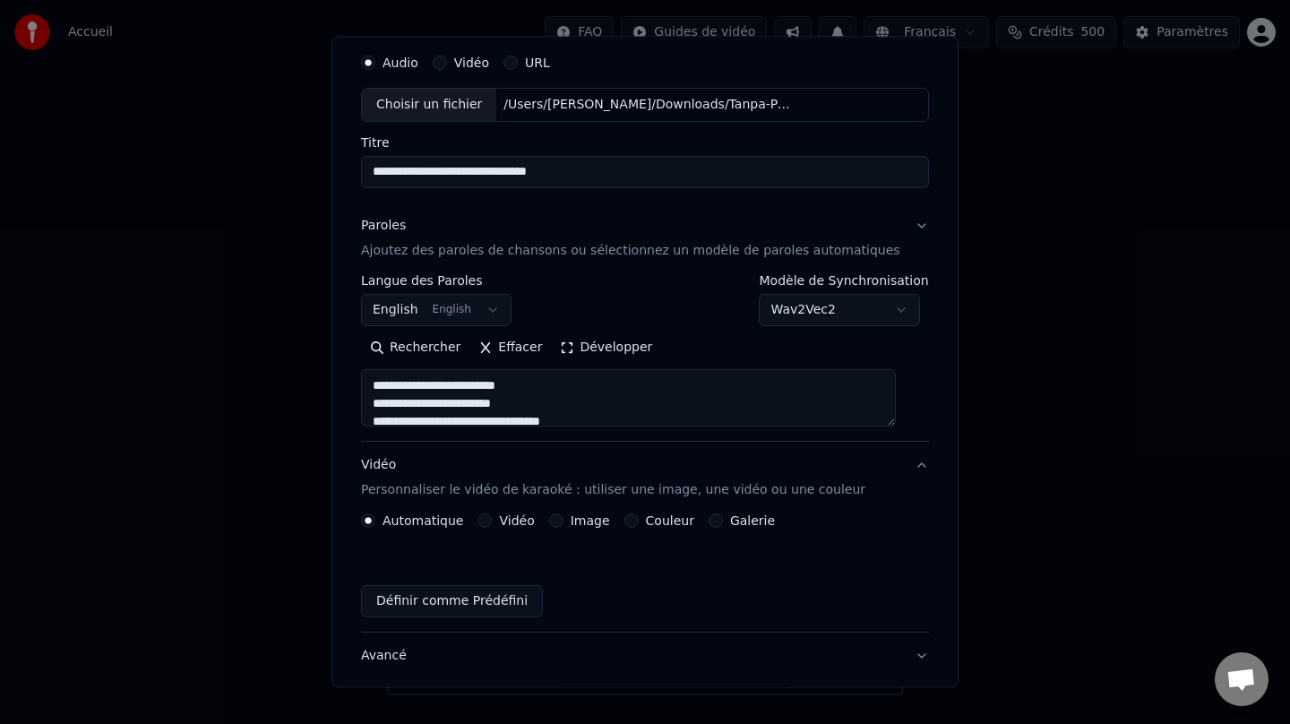
scroll to position [10, 0]
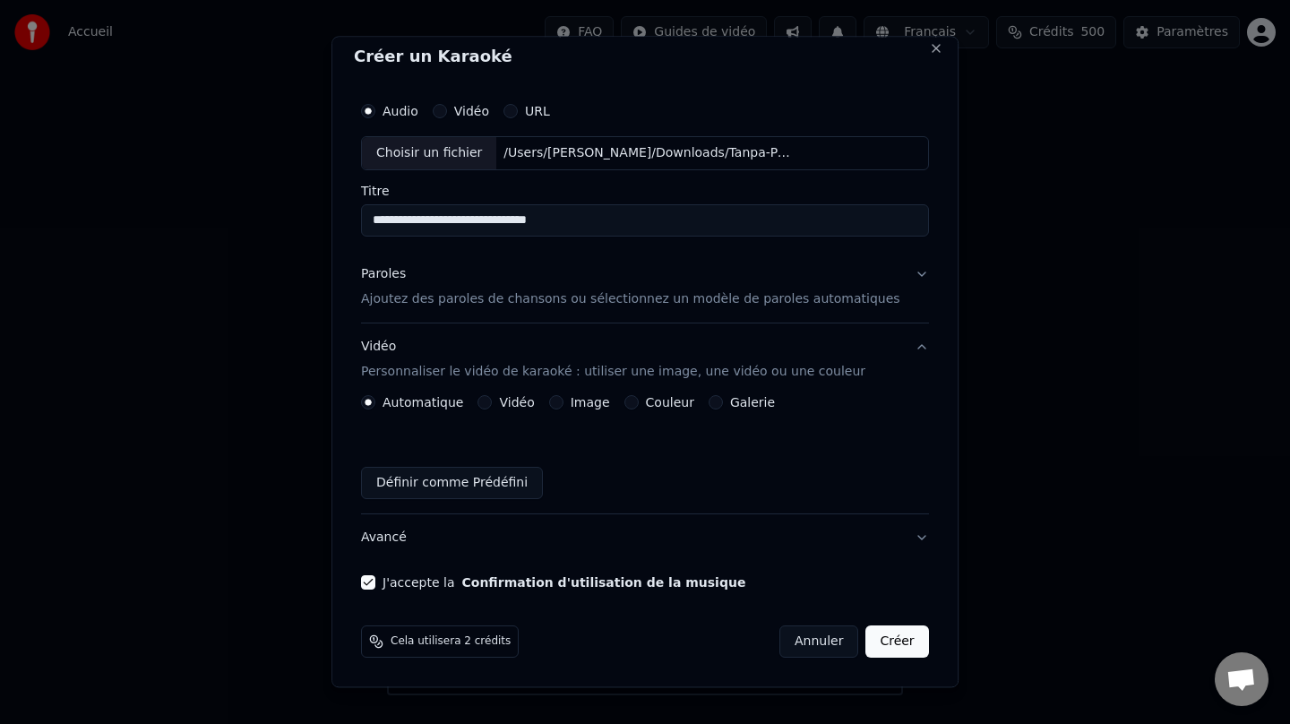
click at [650, 405] on div "Couleur" at bounding box center [660, 402] width 70 height 14
click at [639, 404] on button "Couleur" at bounding box center [632, 402] width 14 height 14
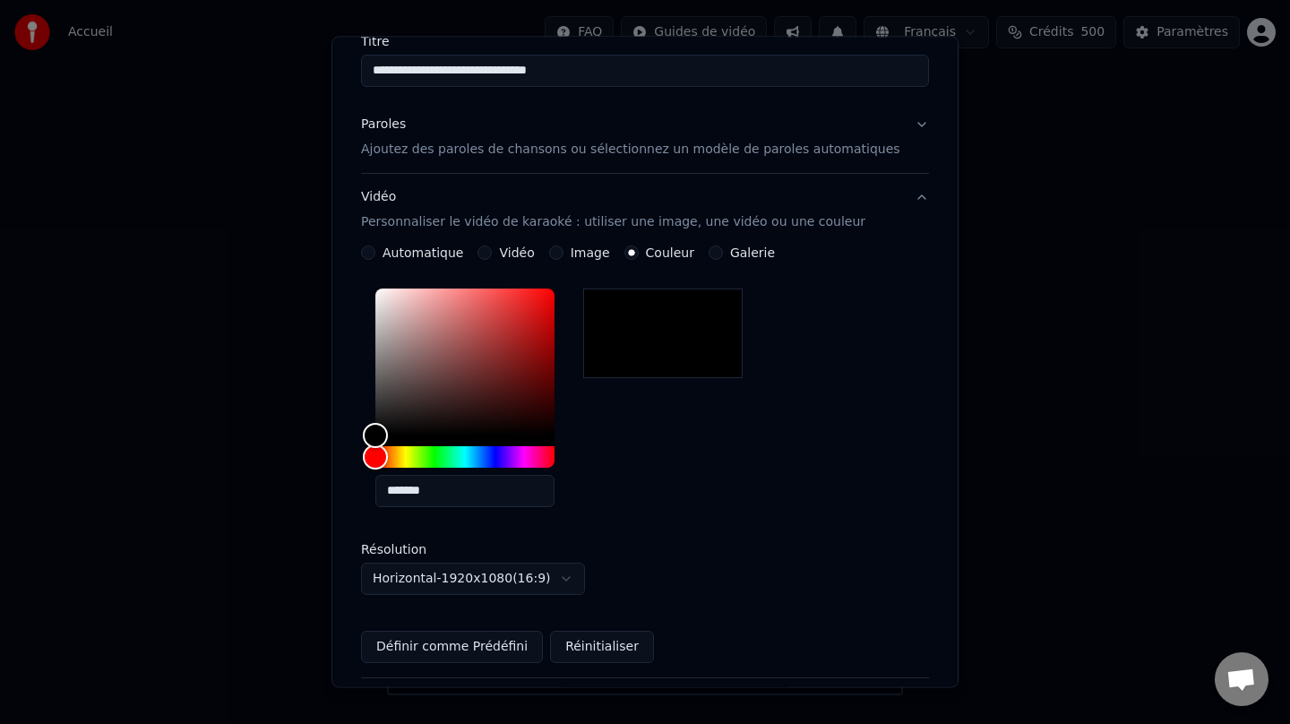
scroll to position [323, 0]
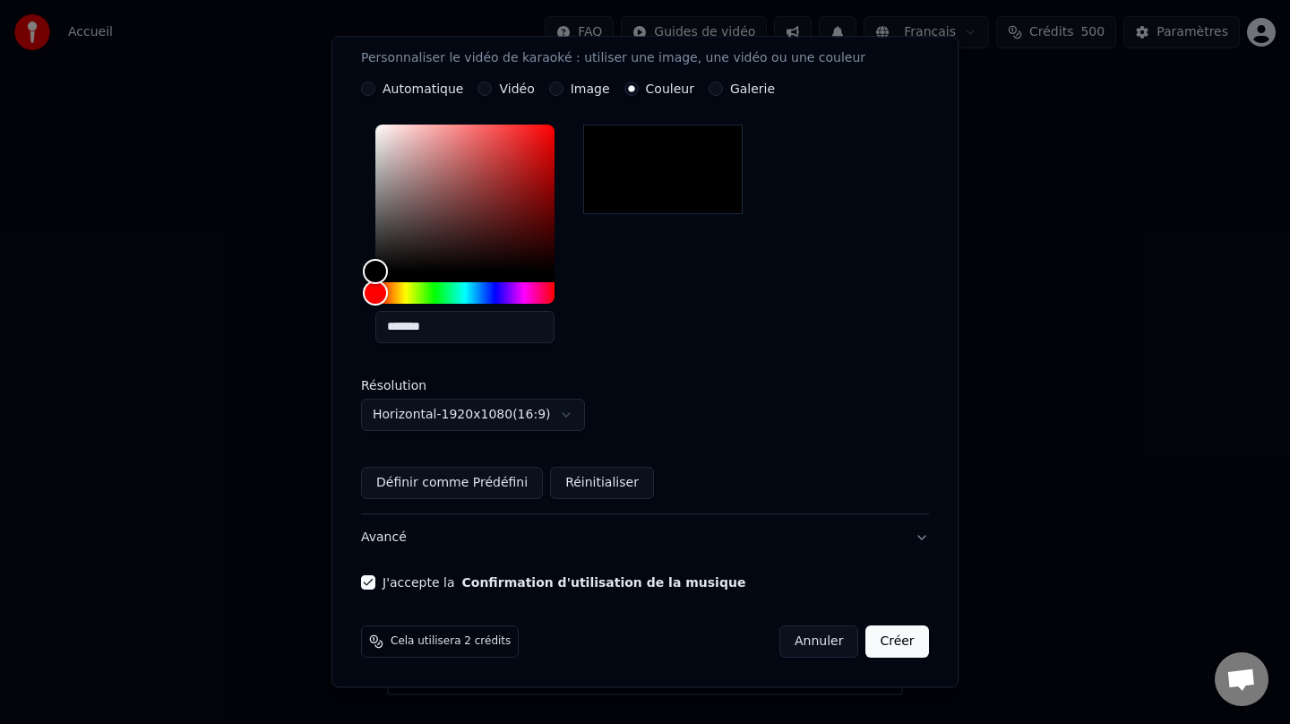
click at [892, 651] on button "Créer" at bounding box center [898, 641] width 63 height 32
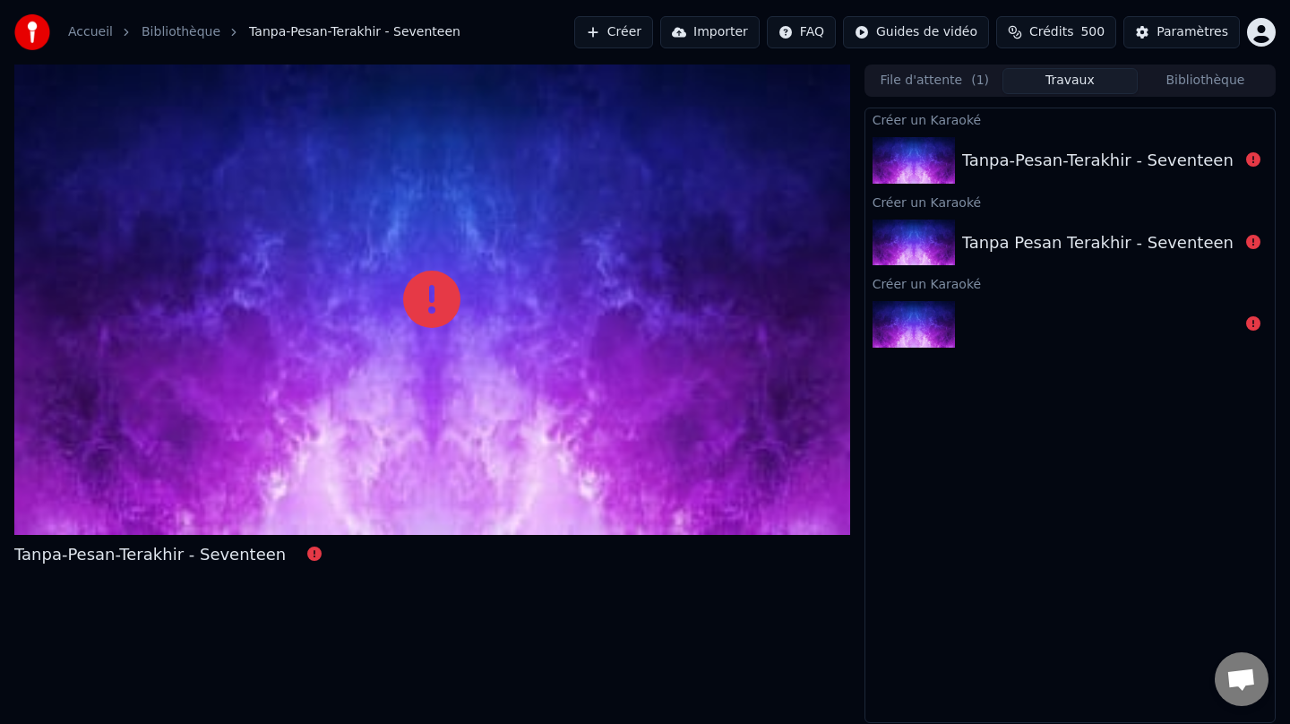
click at [91, 34] on link "Accueil" at bounding box center [90, 32] width 45 height 18
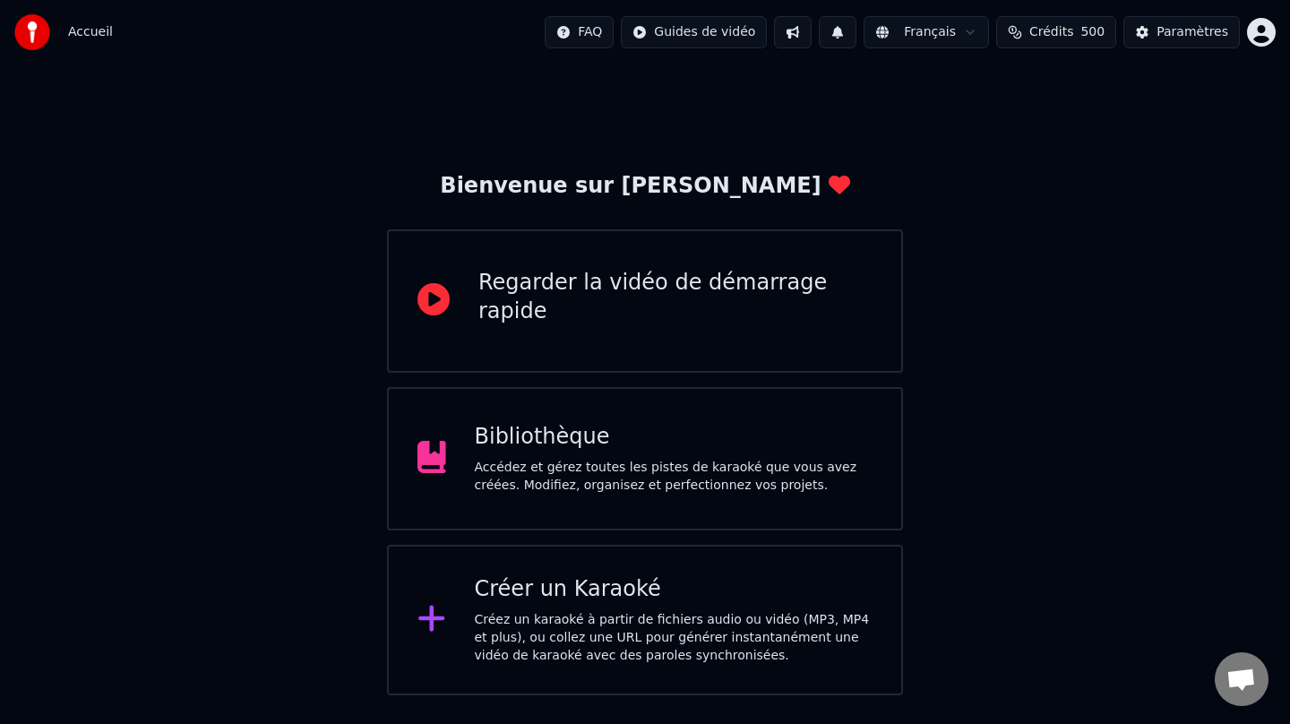
click at [539, 598] on div "Créer un Karaoké" at bounding box center [674, 589] width 399 height 29
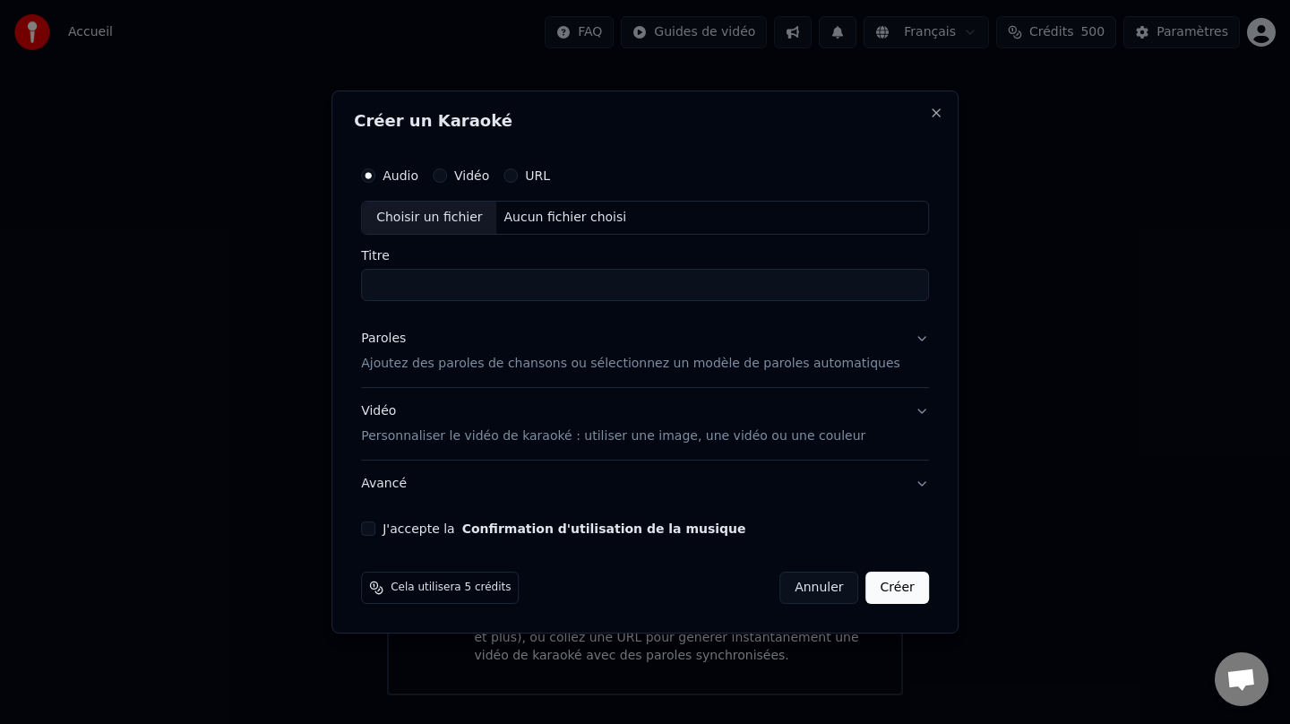
click at [445, 214] on div "Choisir un fichier" at bounding box center [429, 218] width 134 height 32
type input "**********"
click at [393, 347] on div "Paroles" at bounding box center [383, 339] width 45 height 18
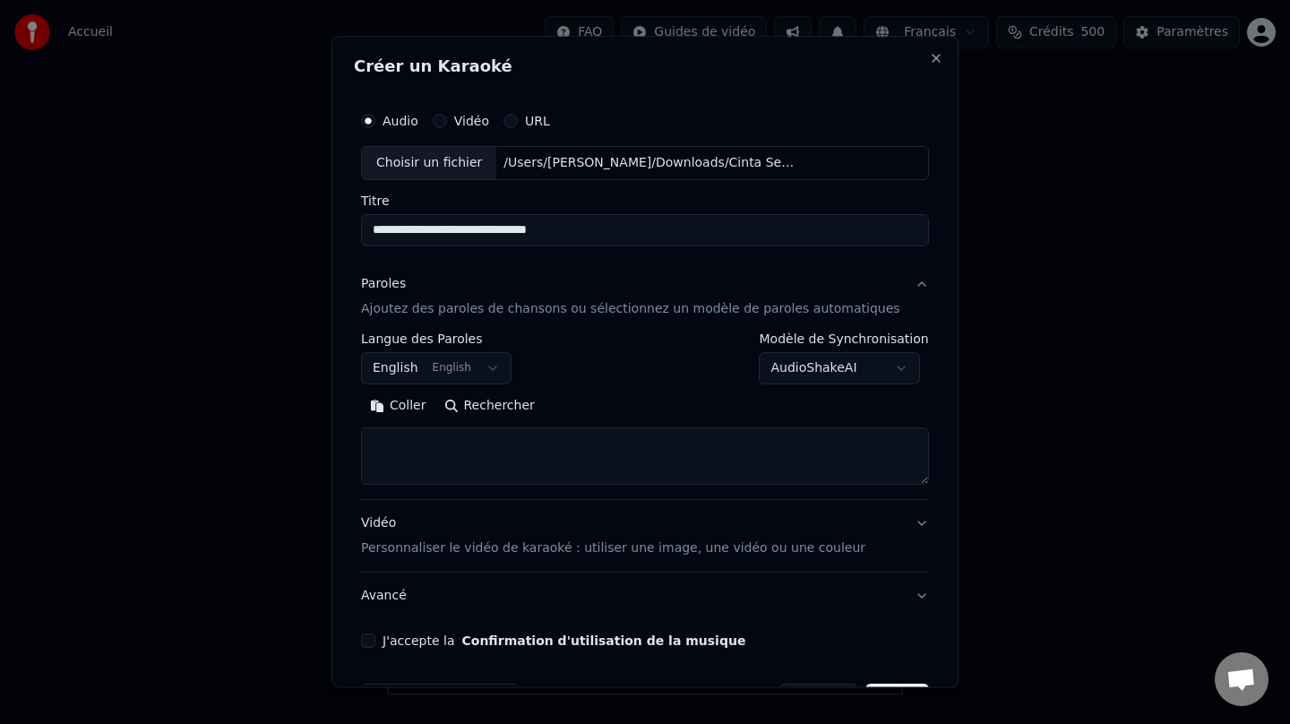
click at [507, 404] on button "Rechercher" at bounding box center [489, 406] width 108 height 29
type textarea "**********"
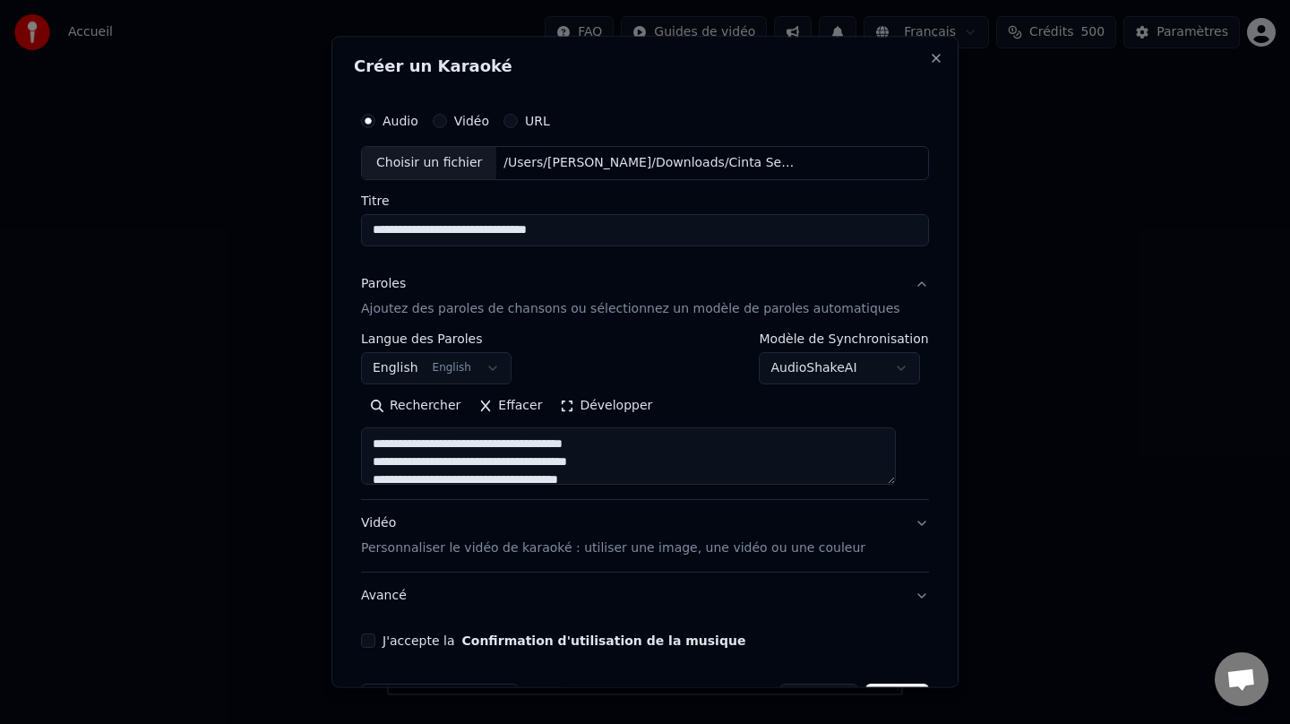
scroll to position [58, 0]
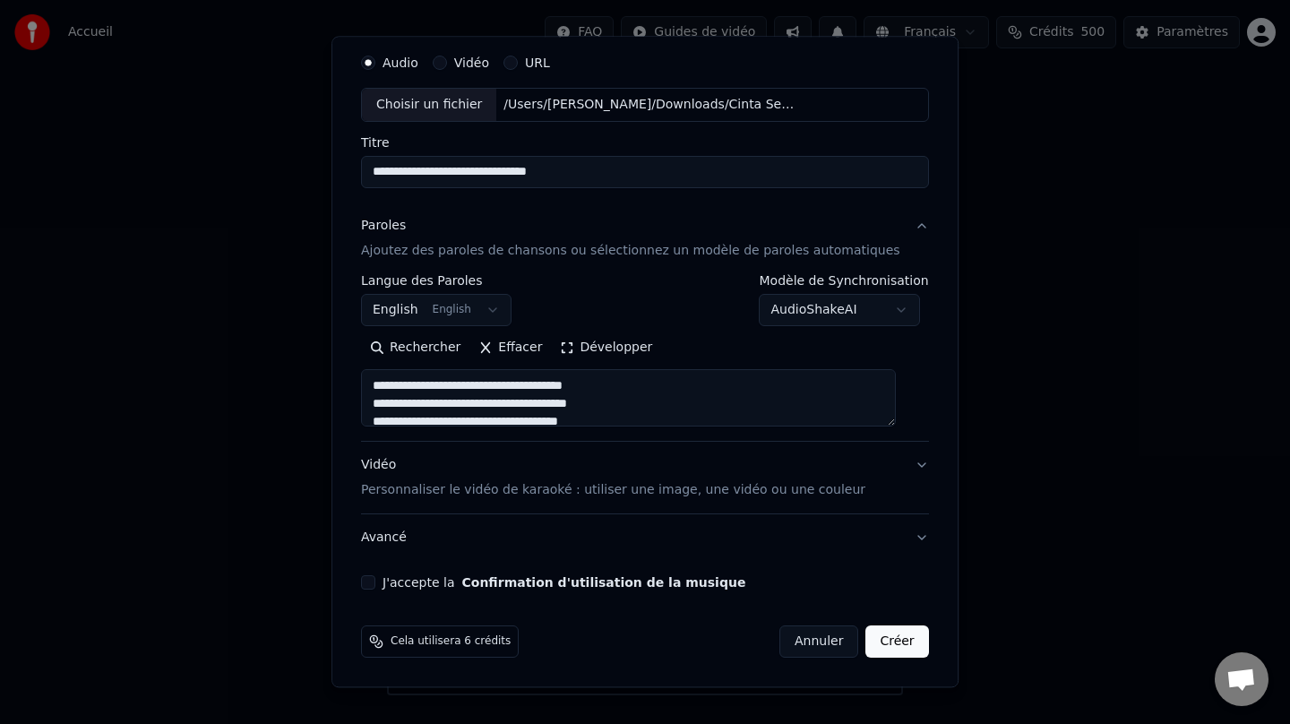
click at [375, 582] on button "J'accepte la Confirmation d'utilisation de la musique" at bounding box center [368, 582] width 14 height 14
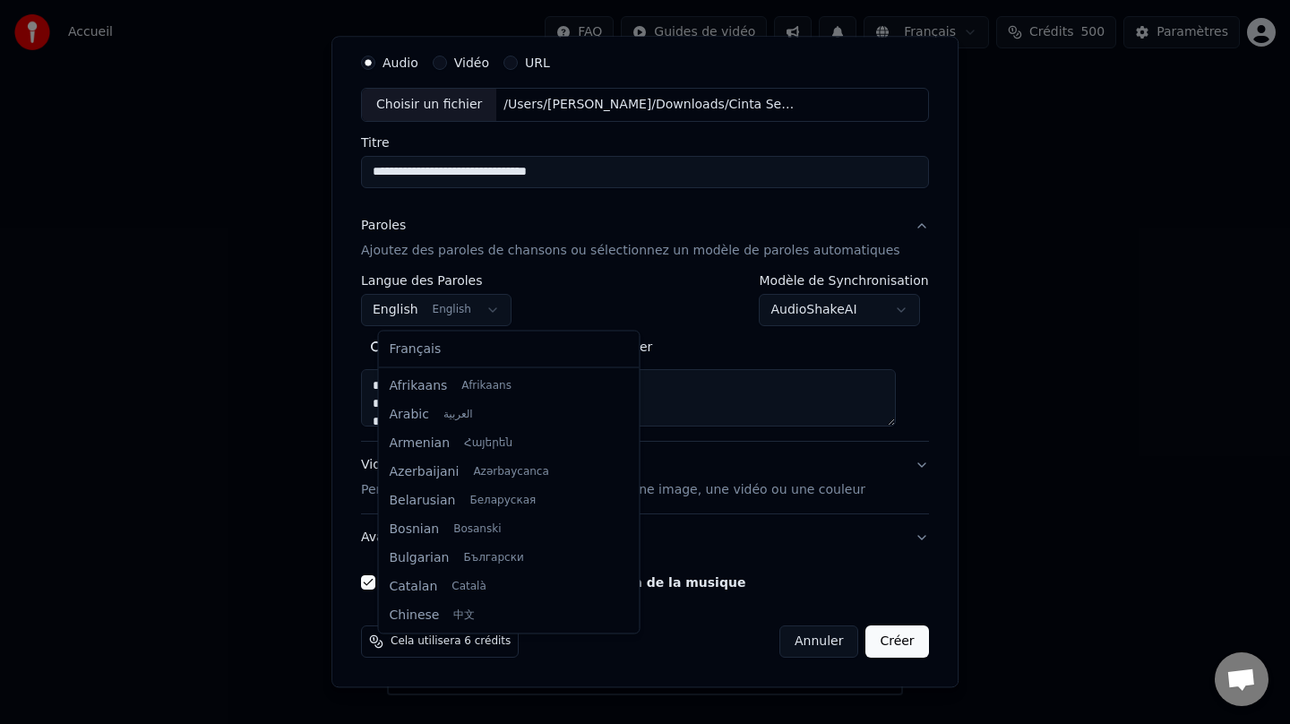
click at [503, 307] on body "Accueil FAQ Guides de vidéo Français Crédits 500 Paramètres Bienvenue sur Youka…" at bounding box center [645, 347] width 1290 height 695
select select "**"
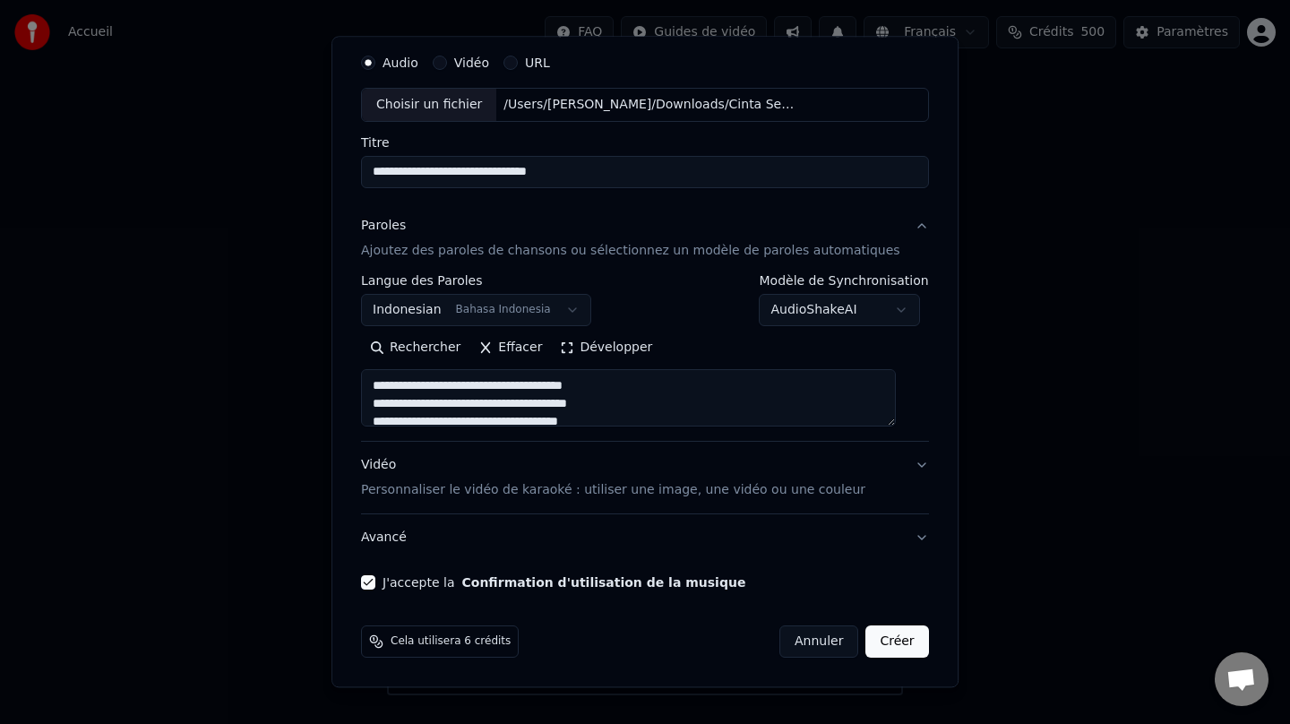
click at [684, 481] on p "Personnaliser le vidéo de karaoké : utiliser une image, une vidéo ou une couleur" at bounding box center [613, 490] width 504 height 18
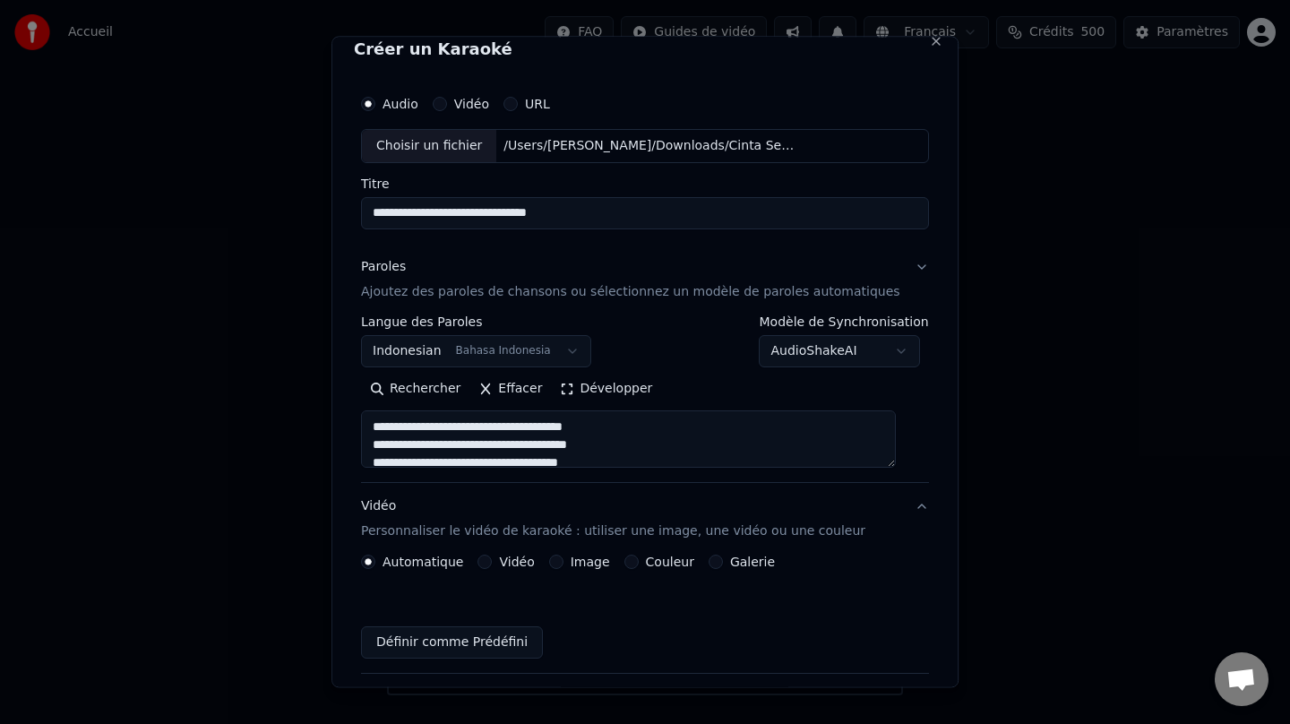
scroll to position [10, 0]
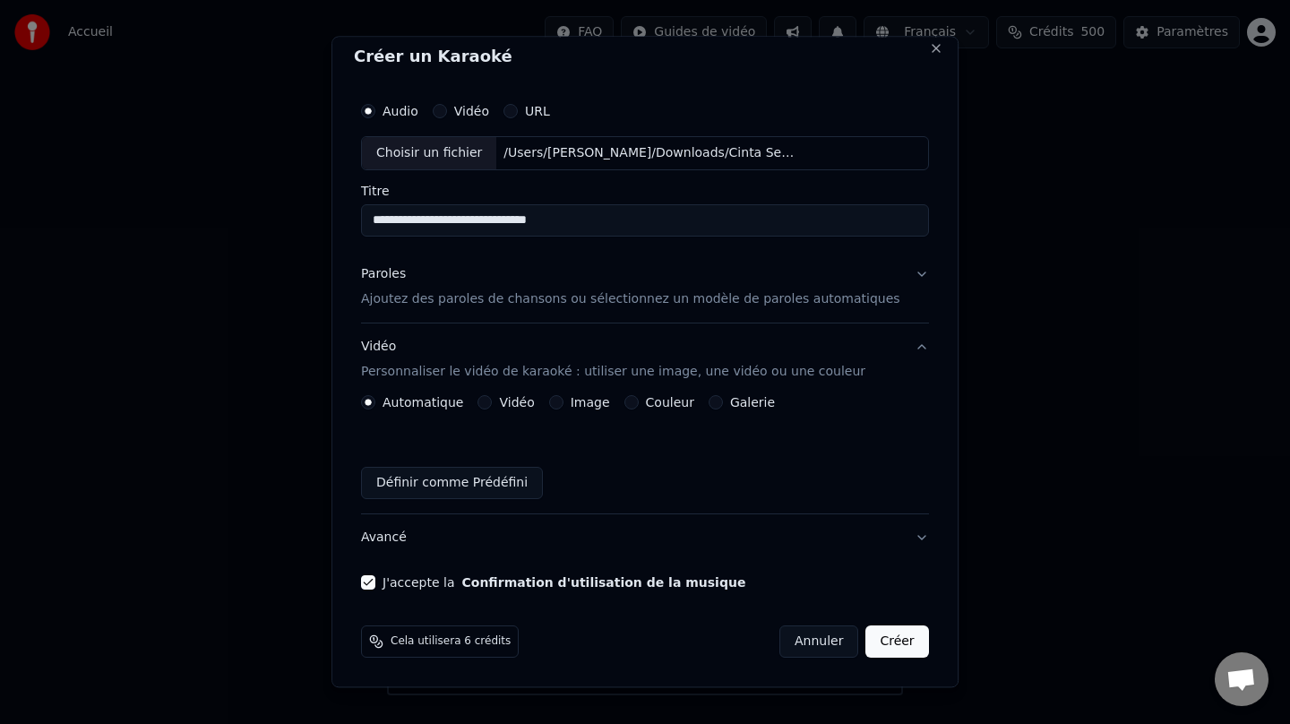
click at [639, 403] on button "Couleur" at bounding box center [632, 402] width 14 height 14
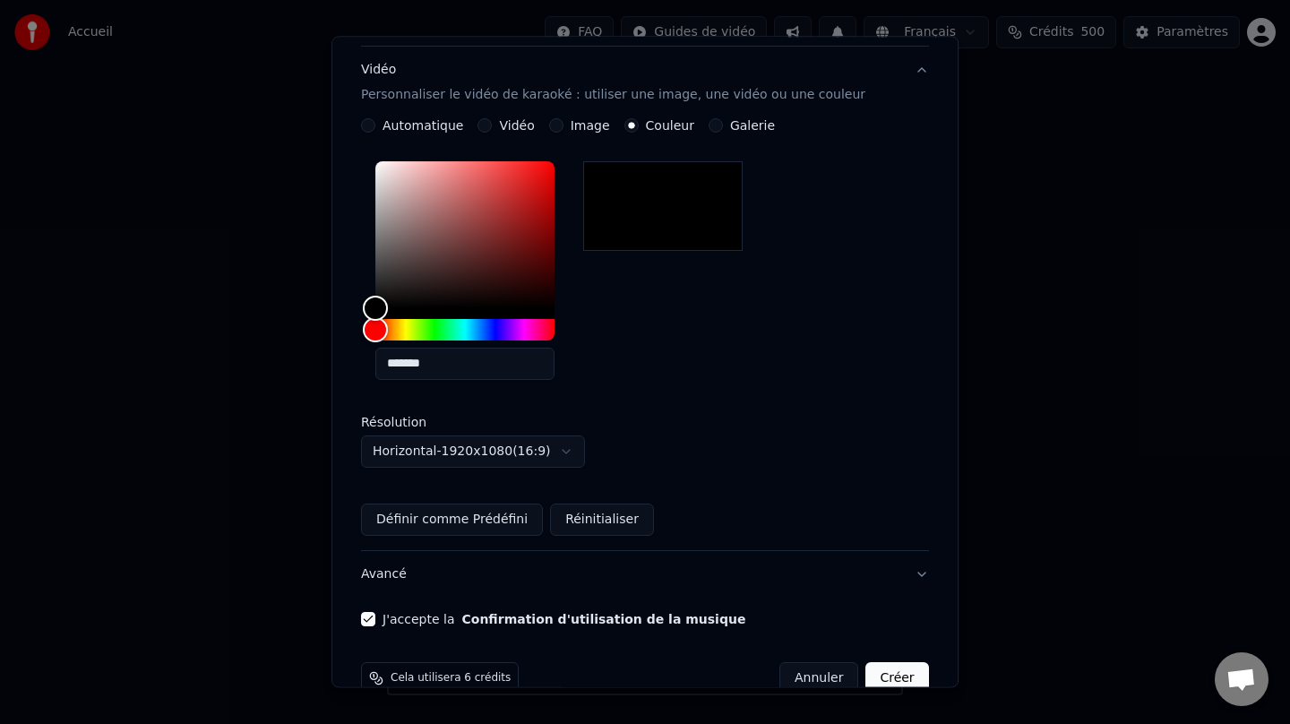
scroll to position [323, 0]
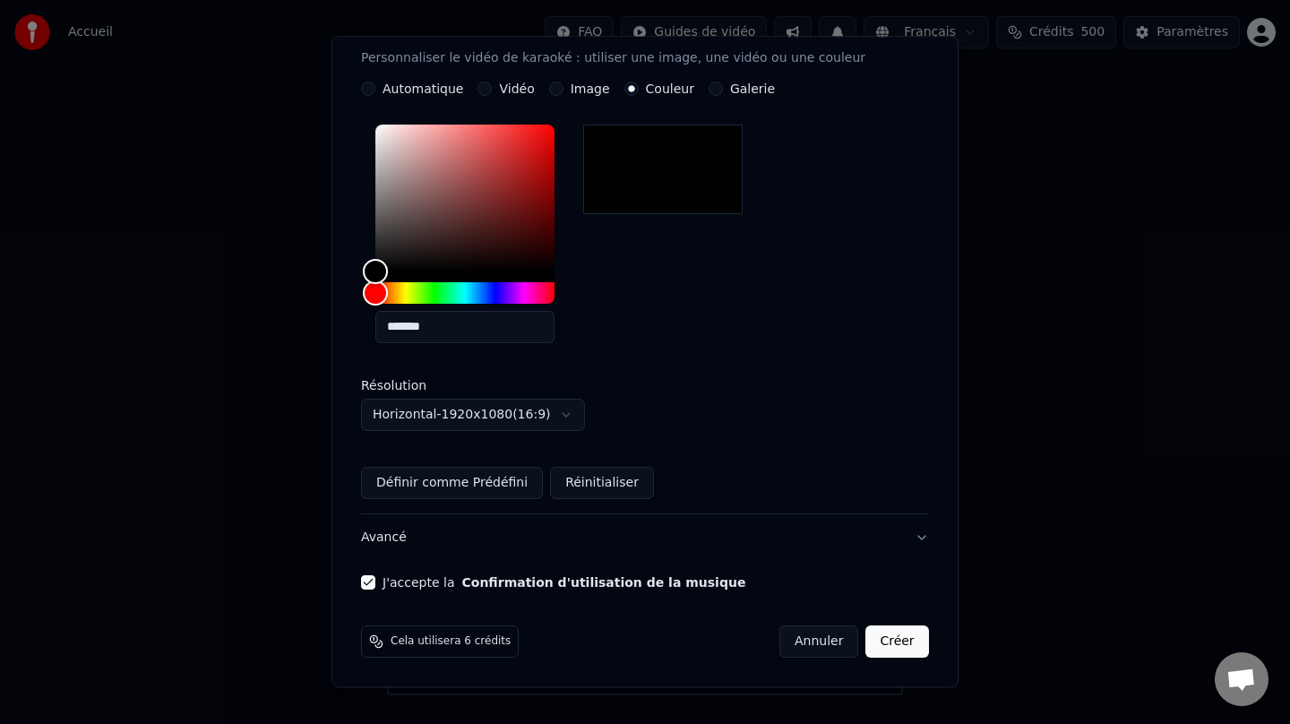
click at [886, 646] on button "Créer" at bounding box center [898, 641] width 63 height 32
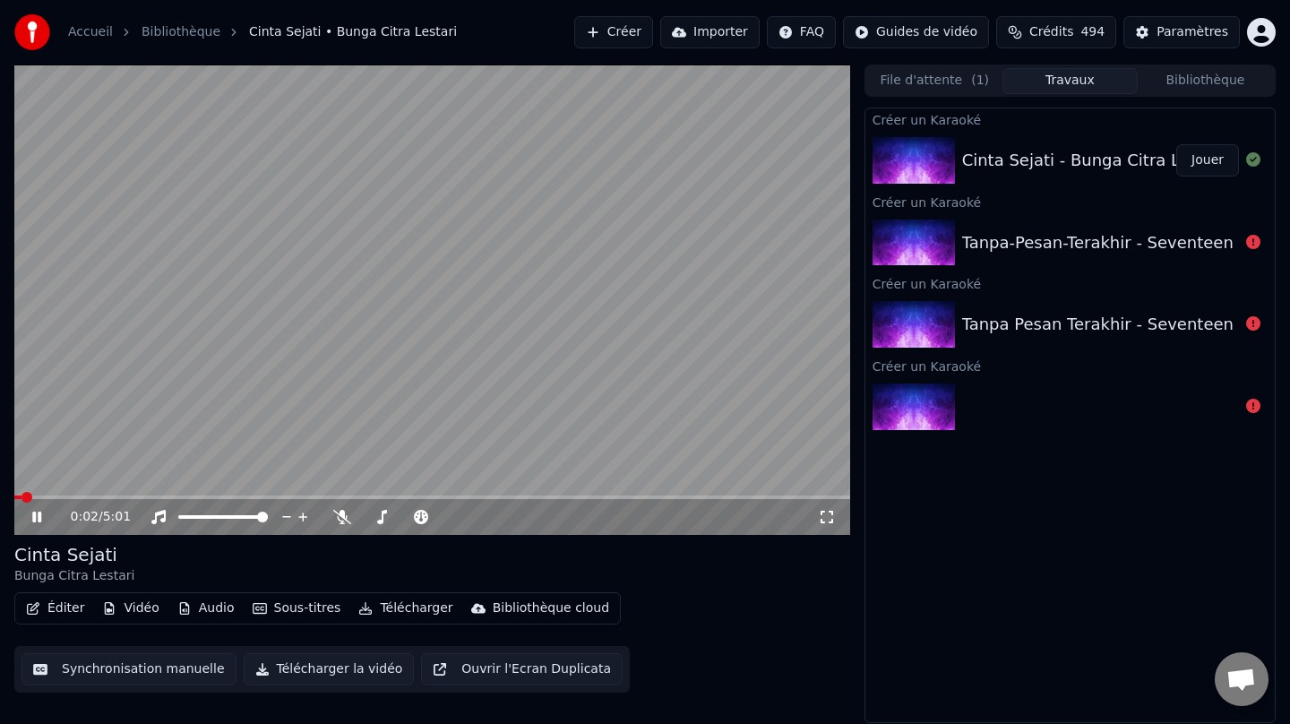
click at [31, 523] on icon at bounding box center [50, 517] width 42 height 14
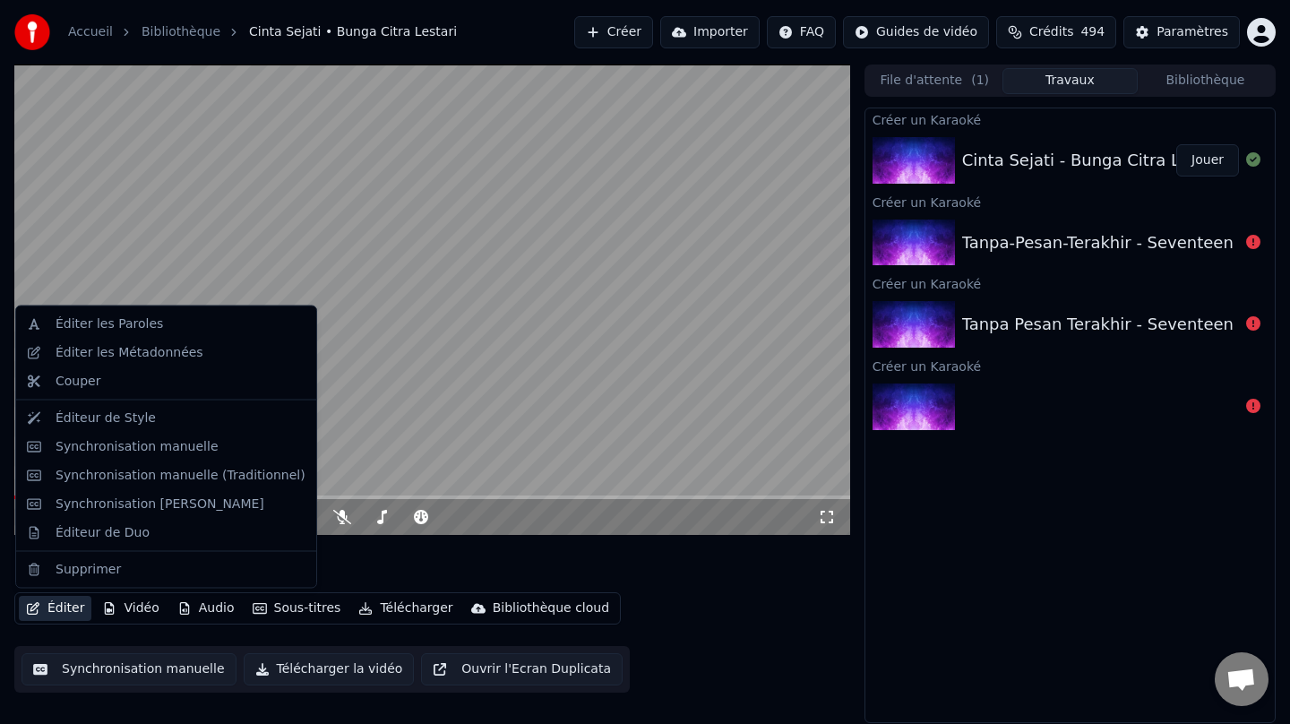
click at [57, 616] on button "Éditer" at bounding box center [55, 608] width 73 height 25
click at [154, 358] on div "Éditer les Métadonnées" at bounding box center [130, 352] width 148 height 18
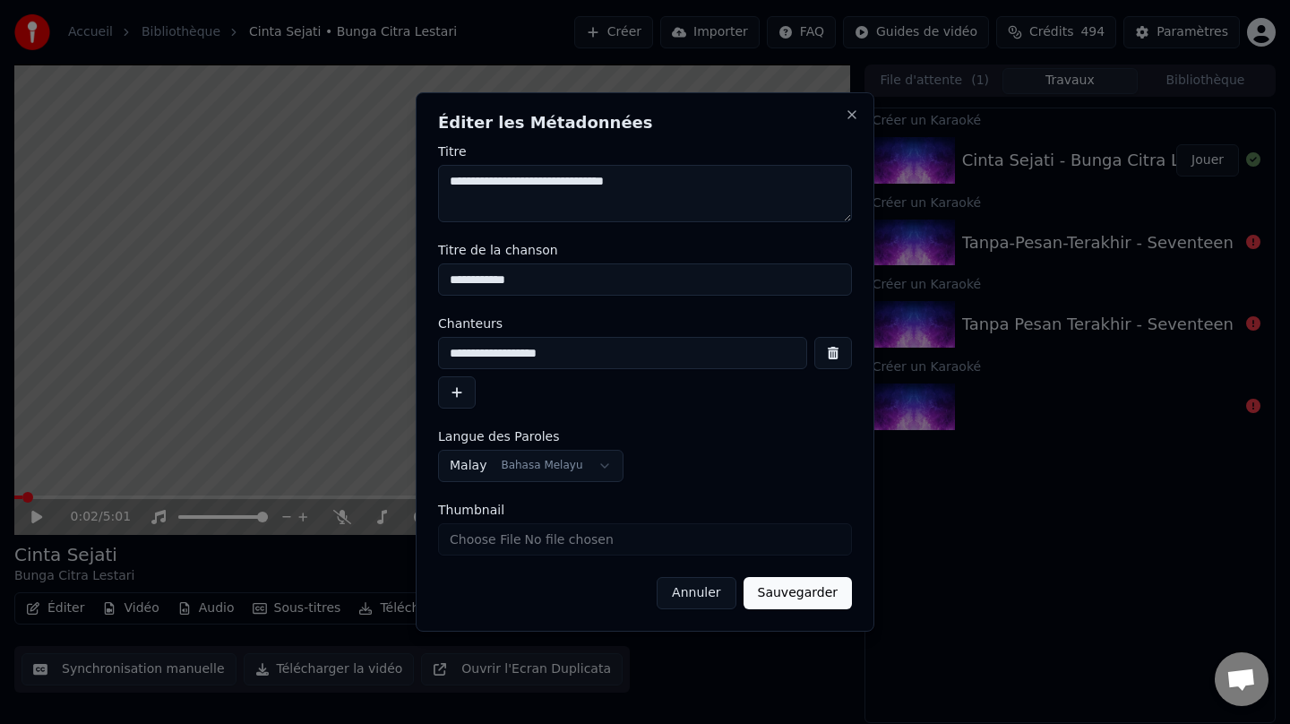
drag, startPoint x: 660, startPoint y: 184, endPoint x: 377, endPoint y: 168, distance: 283.6
click at [377, 168] on body "Accueil Bibliothèque Cinta Sejati • Bunga Citra Lestari Créer Importer FAQ Guid…" at bounding box center [645, 362] width 1290 height 724
drag, startPoint x: 544, startPoint y: 287, endPoint x: 423, endPoint y: 270, distance: 122.2
click at [423, 270] on div "**********" at bounding box center [645, 361] width 459 height 539
click at [789, 596] on button "Sauvegarder" at bounding box center [798, 593] width 108 height 32
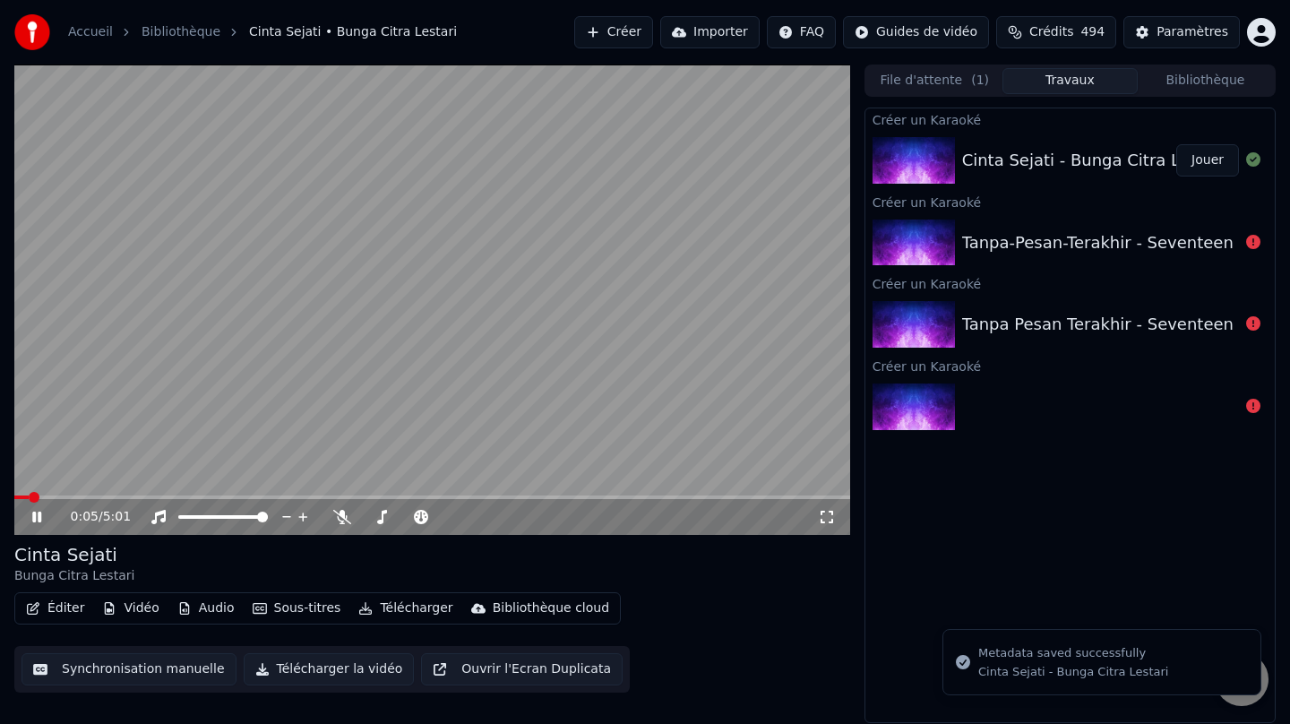
click at [21, 519] on div "0:05 / 5:01" at bounding box center [432, 517] width 836 height 36
click at [30, 517] on icon at bounding box center [50, 517] width 42 height 14
click at [1090, 162] on div "Cinta Sejati - Bunga Citra Lestari" at bounding box center [1093, 160] width 263 height 25
click at [1203, 160] on button "Jouer" at bounding box center [1208, 160] width 63 height 32
click at [36, 523] on div "0:02 / 5:01" at bounding box center [433, 517] width 822 height 18
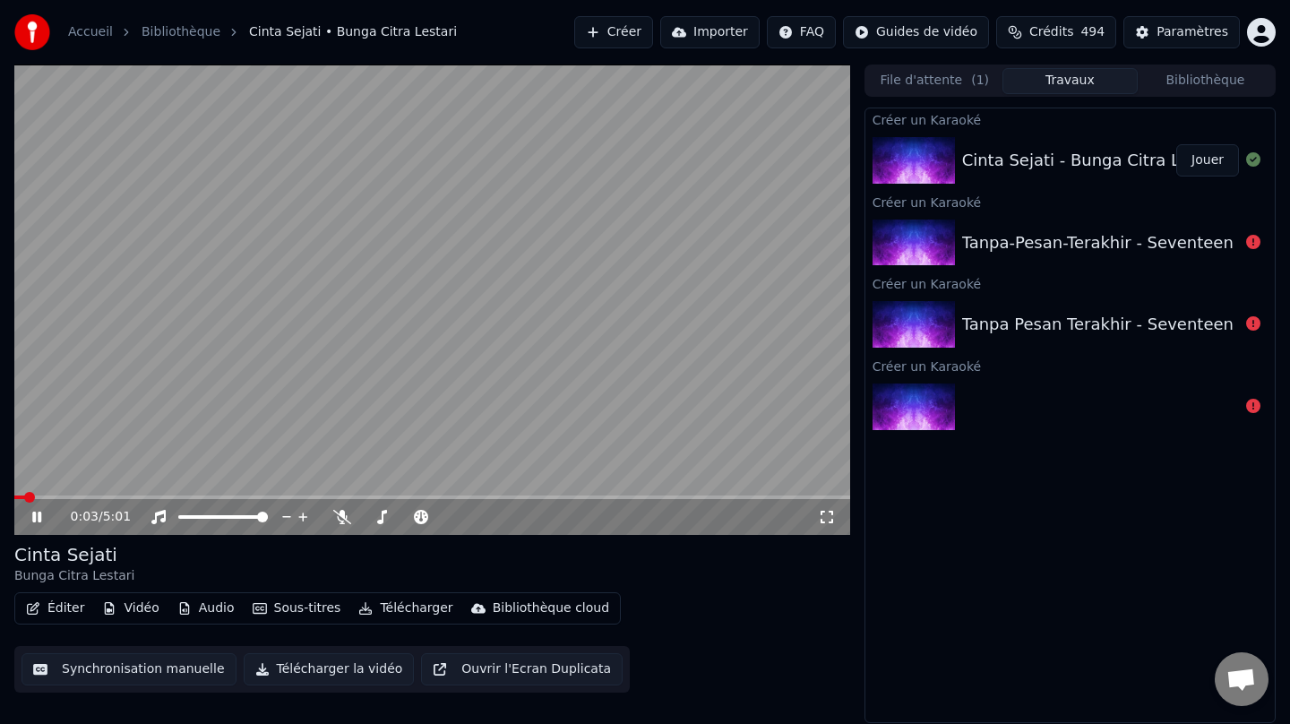
click at [39, 515] on icon at bounding box center [36, 517] width 9 height 11
click at [63, 612] on button "Éditer" at bounding box center [55, 608] width 73 height 25
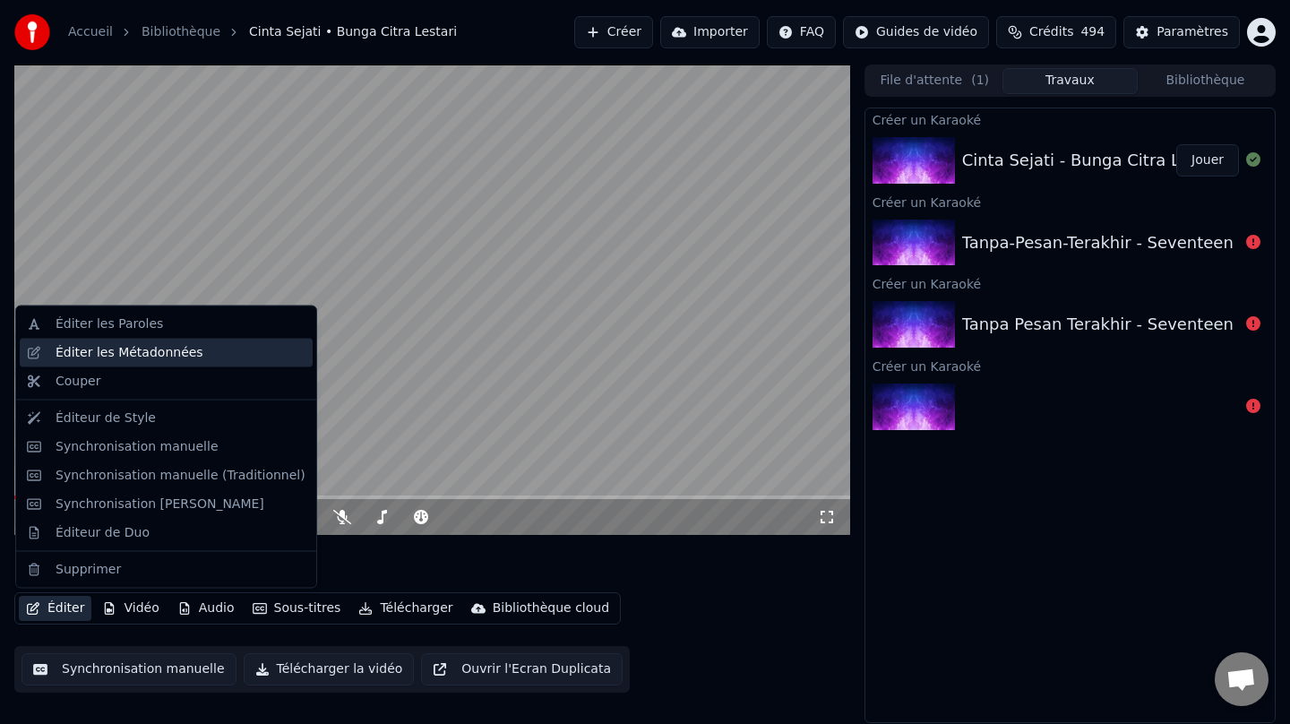
click at [155, 346] on div "Éditer les Métadonnées" at bounding box center [130, 352] width 148 height 18
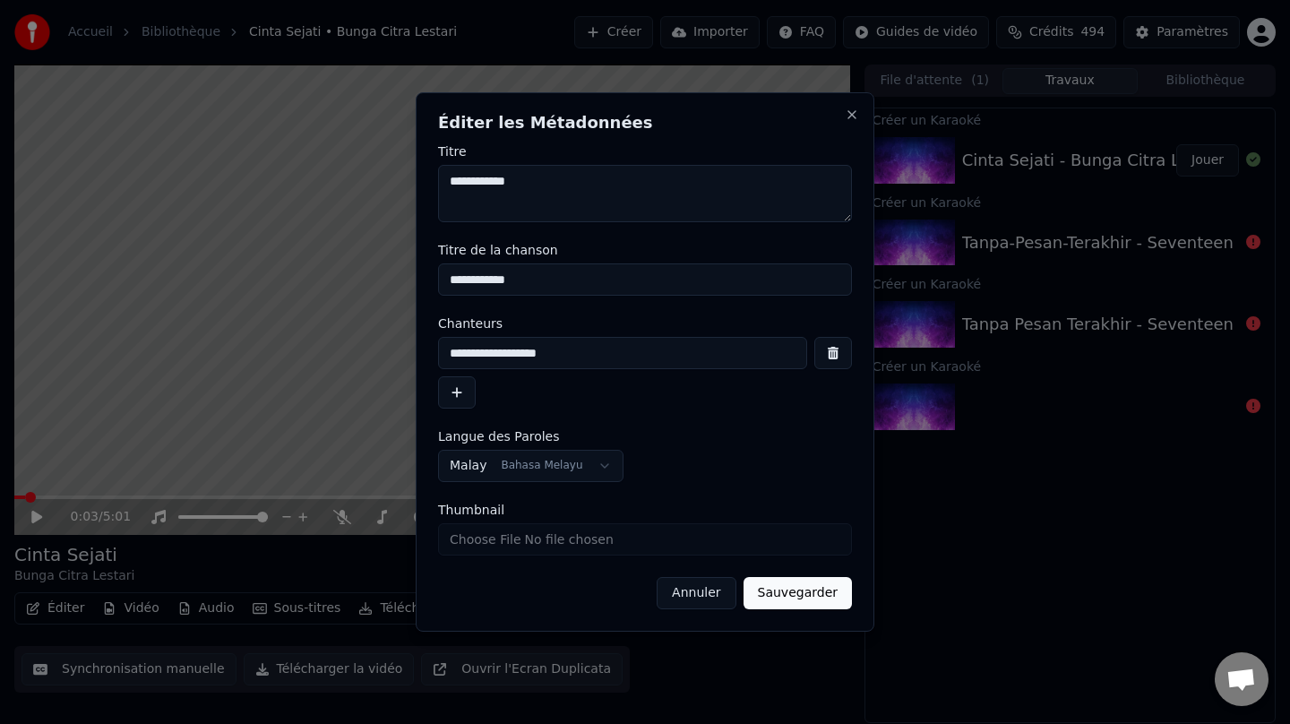
drag, startPoint x: 564, startPoint y: 276, endPoint x: 342, endPoint y: 274, distance: 221.3
click at [342, 274] on body "Accueil Bibliothèque Cinta Sejati • Bunga Citra Lestari Créer Importer FAQ Guid…" at bounding box center [645, 362] width 1290 height 724
drag, startPoint x: 580, startPoint y: 349, endPoint x: 406, endPoint y: 349, distance: 173.8
click at [406, 349] on body "Accueil Bibliothèque Cinta Sejati • Bunga Citra Lestari Créer Importer FAQ Guid…" at bounding box center [645, 362] width 1290 height 724
click at [793, 591] on button "Sauvegarder" at bounding box center [798, 593] width 108 height 32
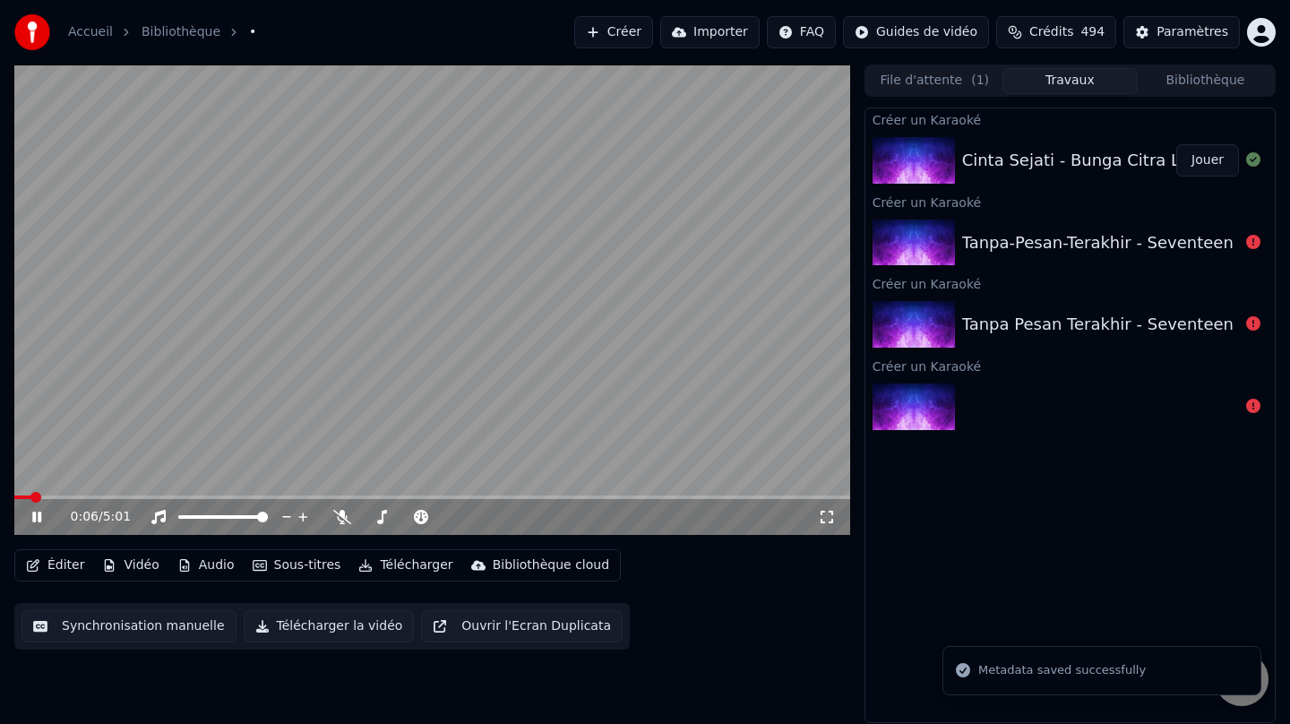
click at [1197, 160] on button "Jouer" at bounding box center [1208, 160] width 63 height 32
click at [30, 517] on icon at bounding box center [50, 517] width 42 height 14
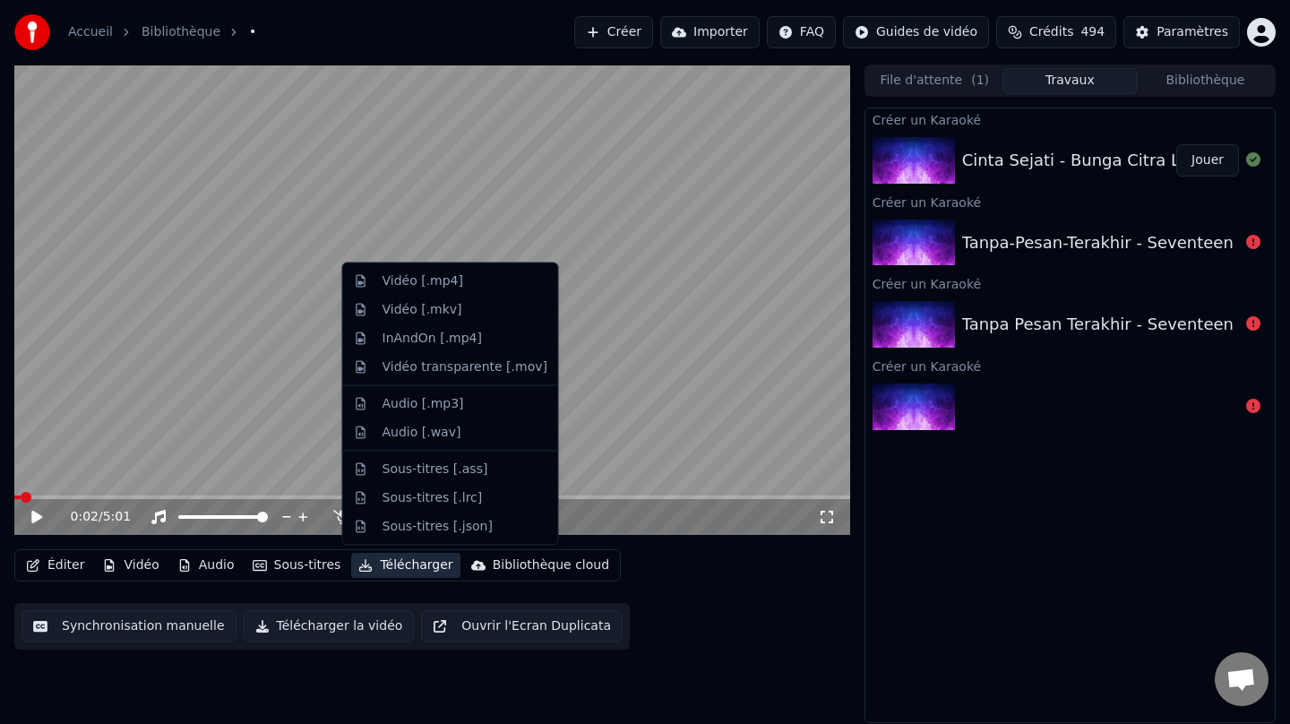
click at [394, 568] on button "Télécharger" at bounding box center [405, 565] width 108 height 25
click at [458, 280] on div "Vidéo [.mp4]" at bounding box center [465, 281] width 165 height 18
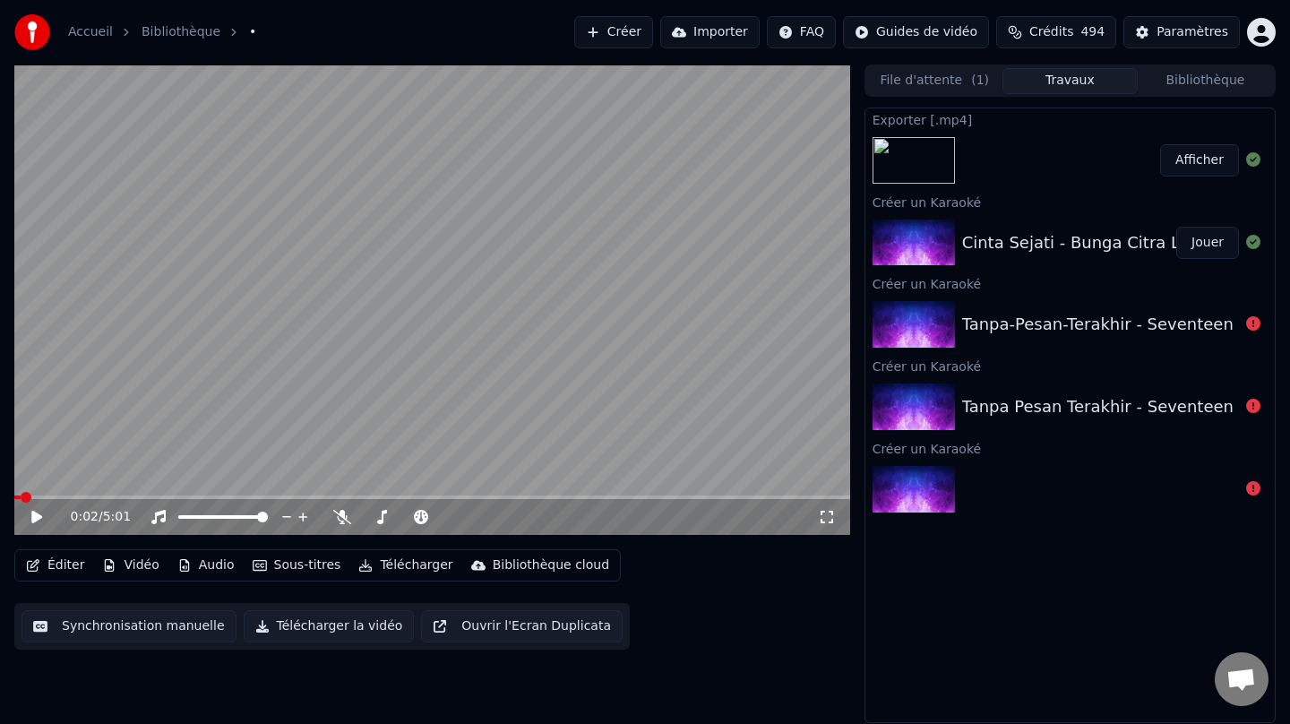
click at [1204, 165] on button "Afficher" at bounding box center [1199, 160] width 79 height 32
